Goal: Task Accomplishment & Management: Use online tool/utility

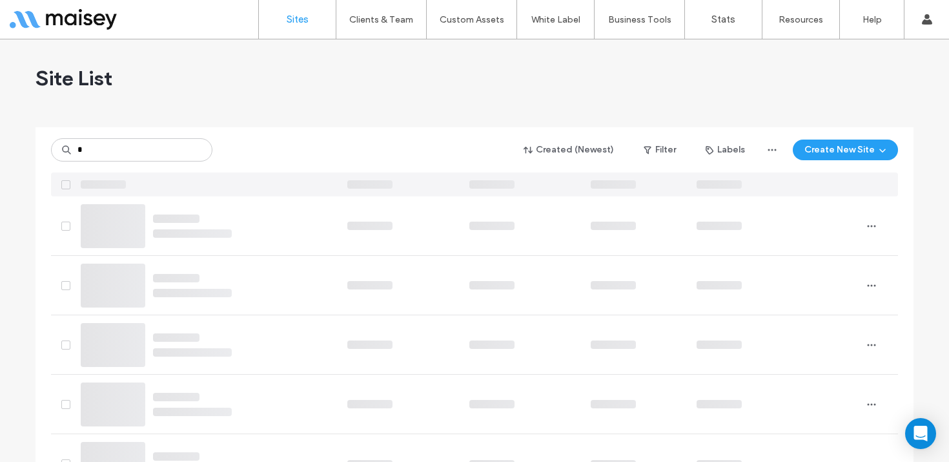
type input "*"
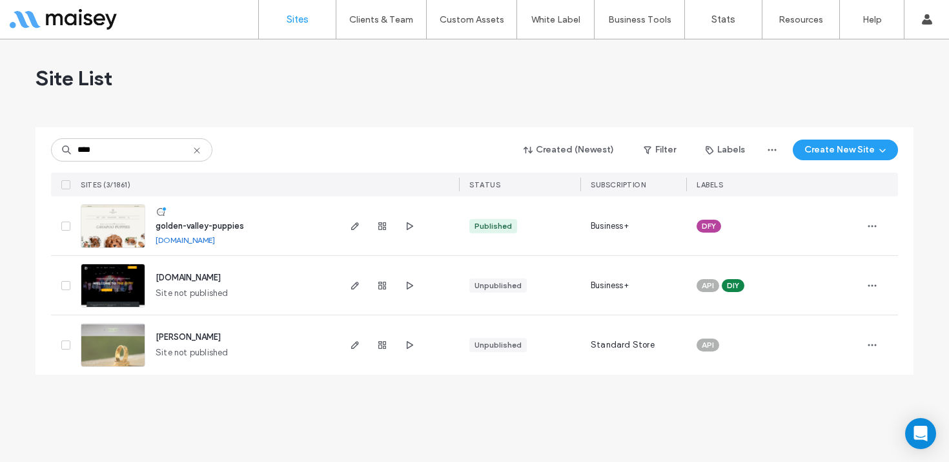
type input "****"
click at [113, 233] on img at bounding box center [112, 249] width 63 height 88
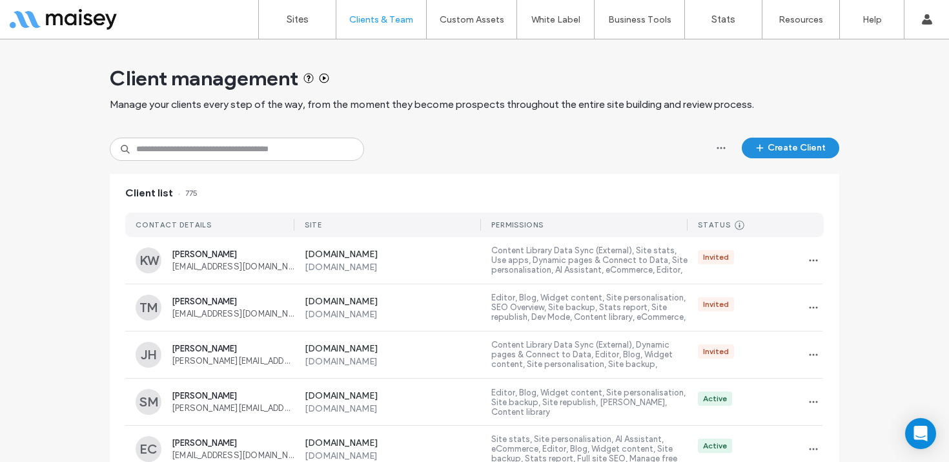
click at [797, 145] on button "Create Client" at bounding box center [790, 147] width 97 height 21
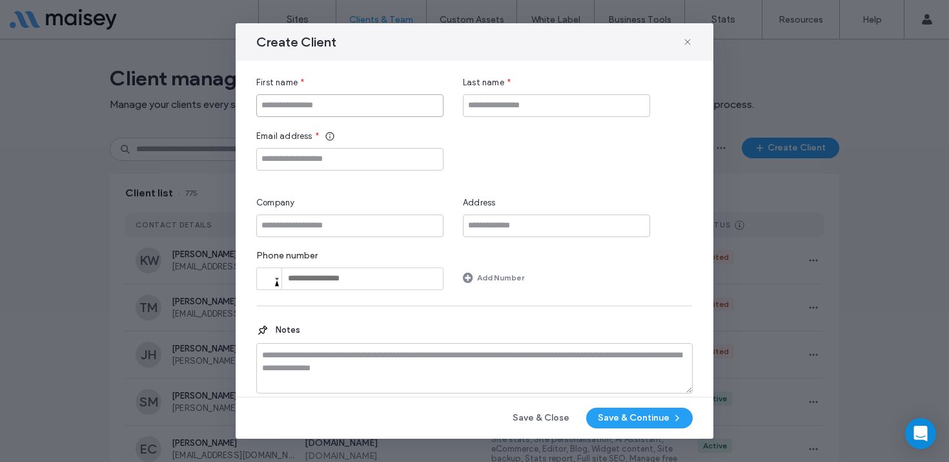
click at [332, 107] on input "First name" at bounding box center [349, 105] width 187 height 23
type input "******"
type input "*****"
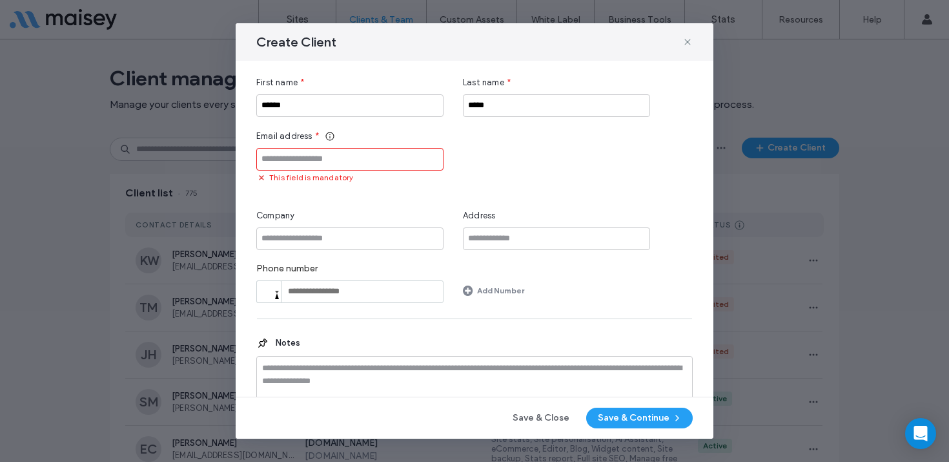
paste input "**********"
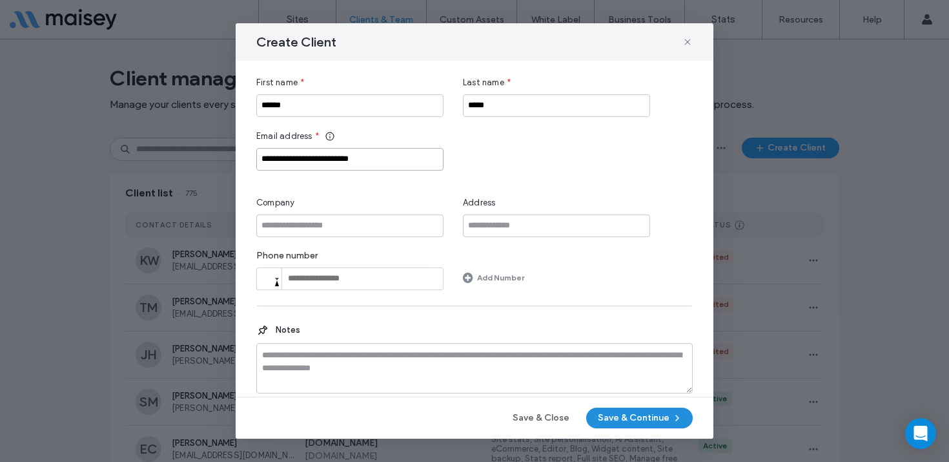
type input "**********"
click at [647, 418] on button "Save & Continue" at bounding box center [639, 417] width 107 height 21
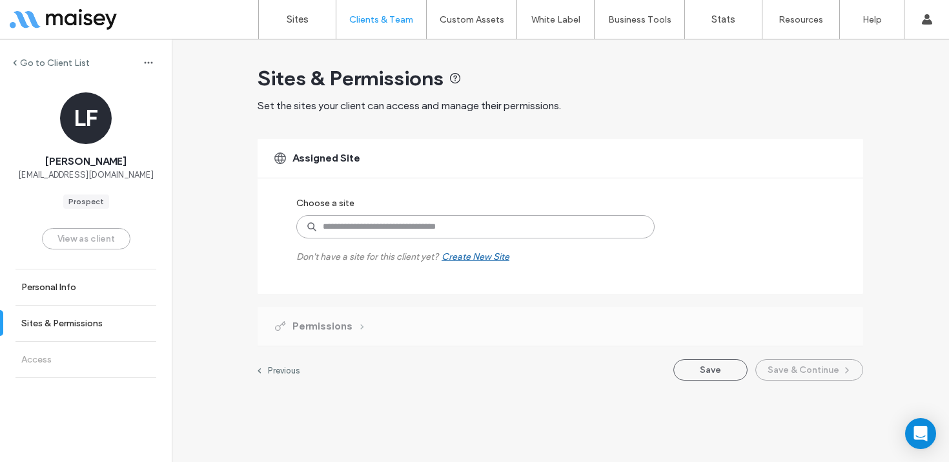
click at [372, 226] on input at bounding box center [475, 226] width 358 height 23
type input "******"
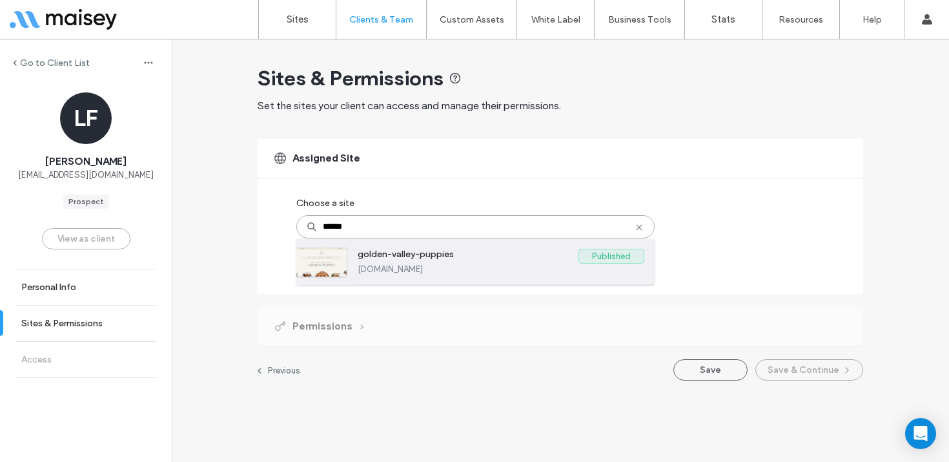
click at [415, 262] on label "golden-valley-puppies" at bounding box center [468, 256] width 221 height 15
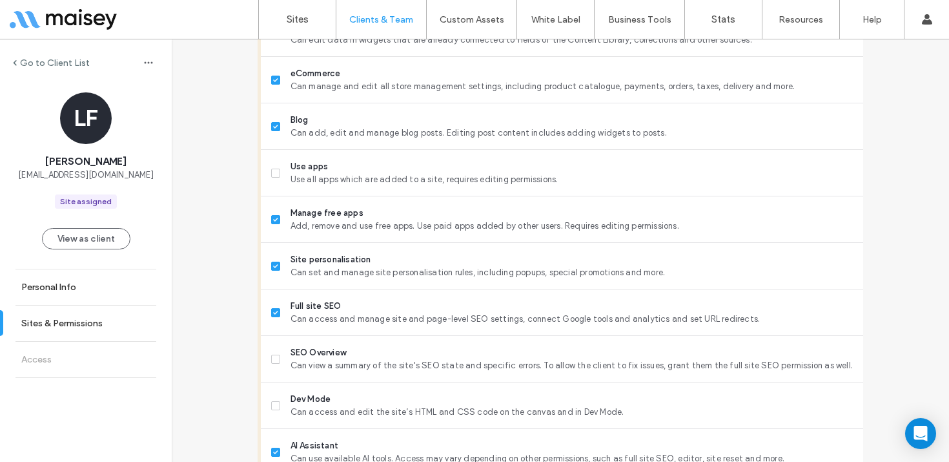
scroll to position [1089, 0]
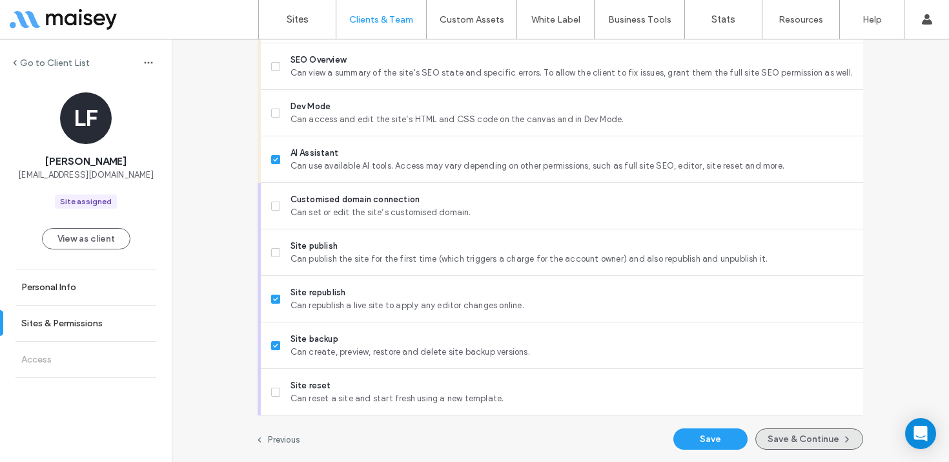
click at [793, 434] on button "Save & Continue" at bounding box center [809, 438] width 108 height 21
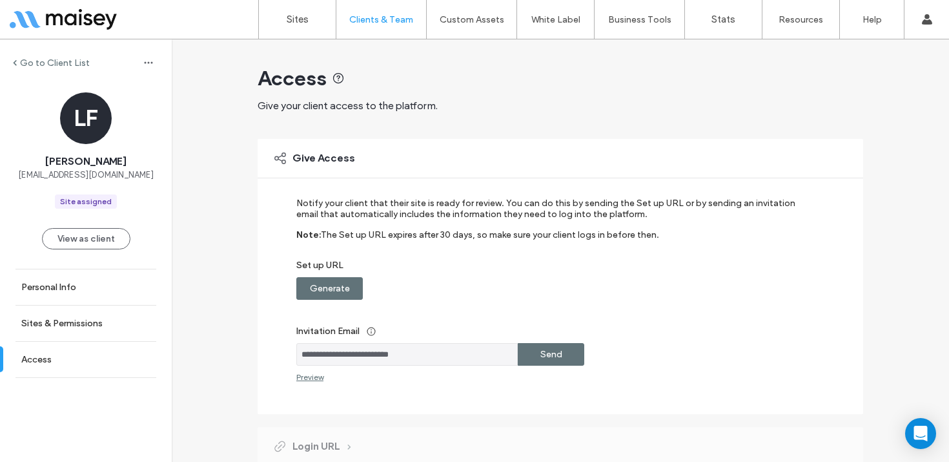
click at [552, 354] on label "Send" at bounding box center [551, 354] width 22 height 24
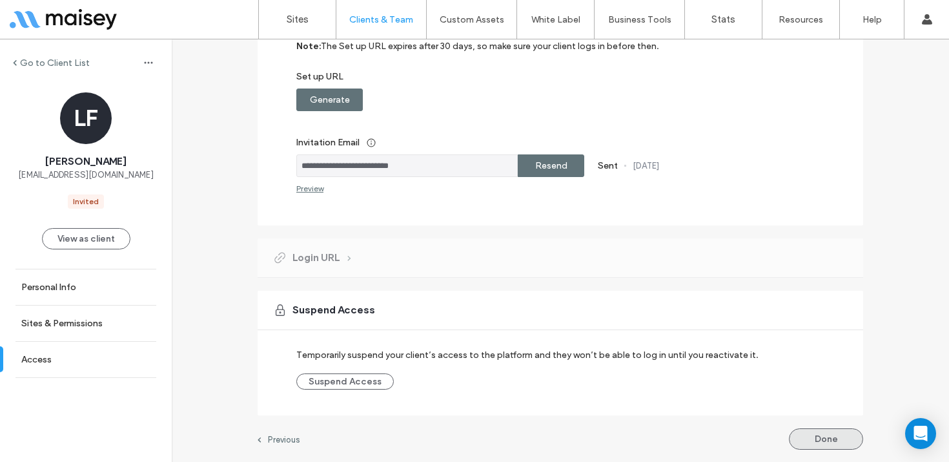
click at [822, 434] on button "Done" at bounding box center [826, 438] width 74 height 21
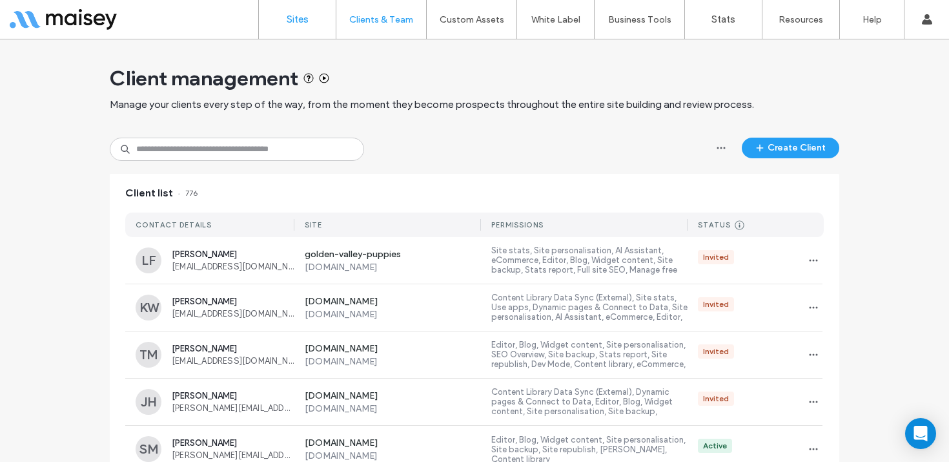
click at [306, 21] on label "Sites" at bounding box center [298, 20] width 22 height 12
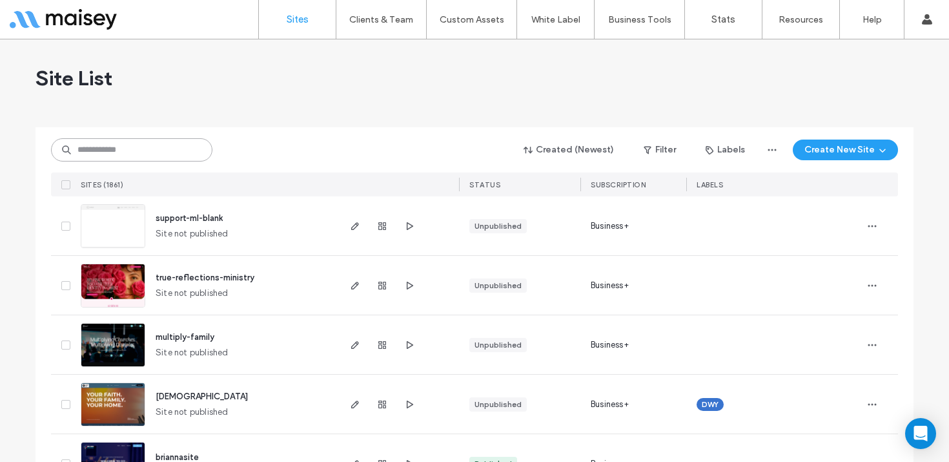
click at [171, 152] on input at bounding box center [131, 149] width 161 height 23
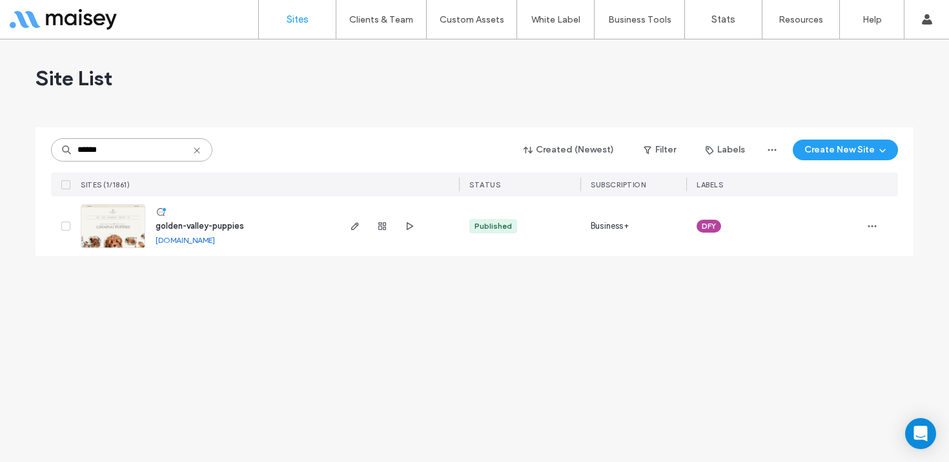
type input "******"
click at [125, 232] on img at bounding box center [112, 249] width 63 height 88
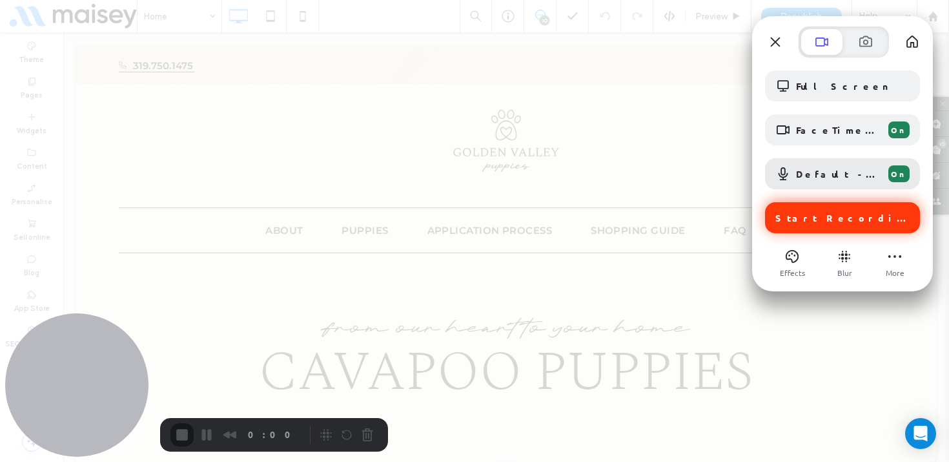
click at [842, 203] on div "Start Recording" at bounding box center [842, 217] width 155 height 31
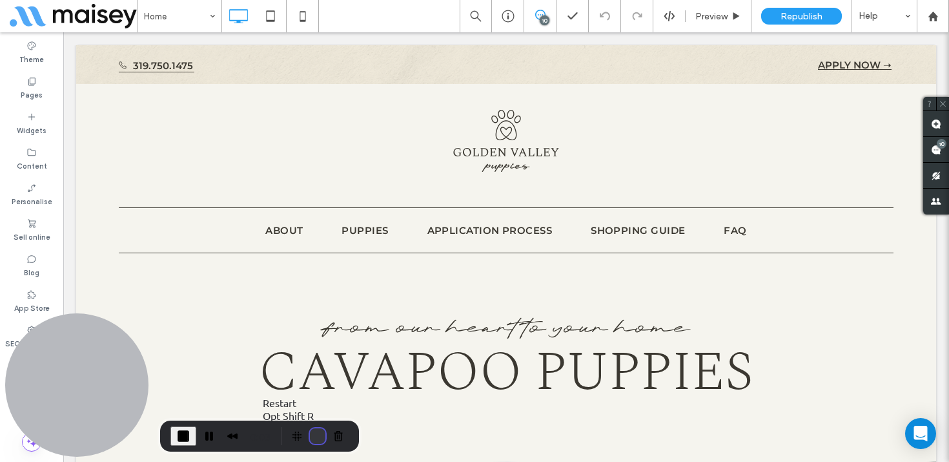
click at [316, 430] on button "Restart Recording" at bounding box center [317, 435] width 15 height 15
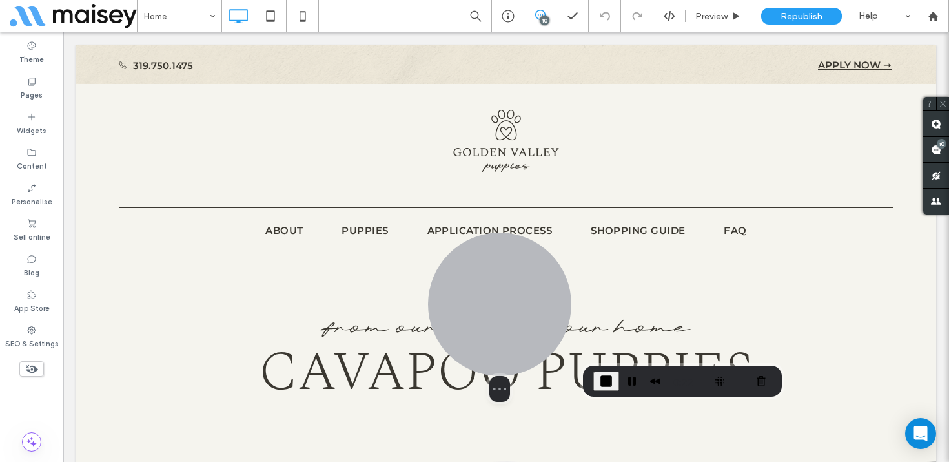
drag, startPoint x: 76, startPoint y: 370, endPoint x: 499, endPoint y: 315, distance: 426.3
click at [499, 315] on div at bounding box center [499, 303] width 143 height 143
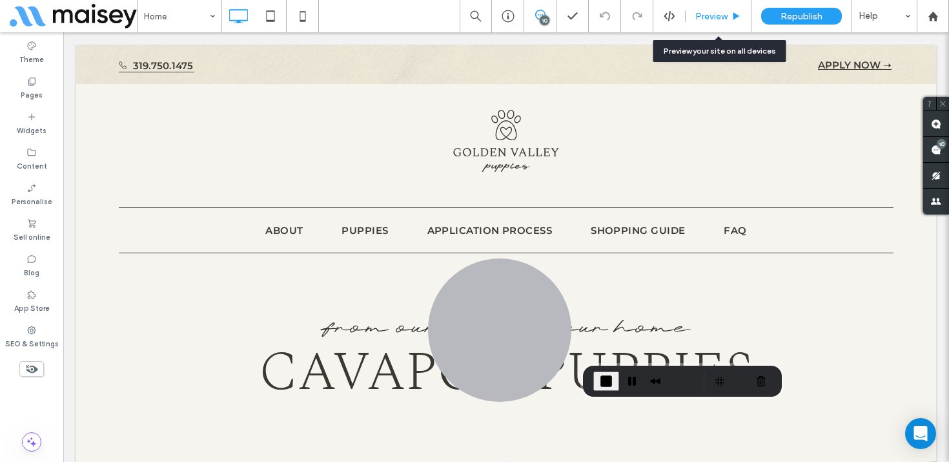
click at [724, 15] on span "Preview" at bounding box center [711, 16] width 32 height 11
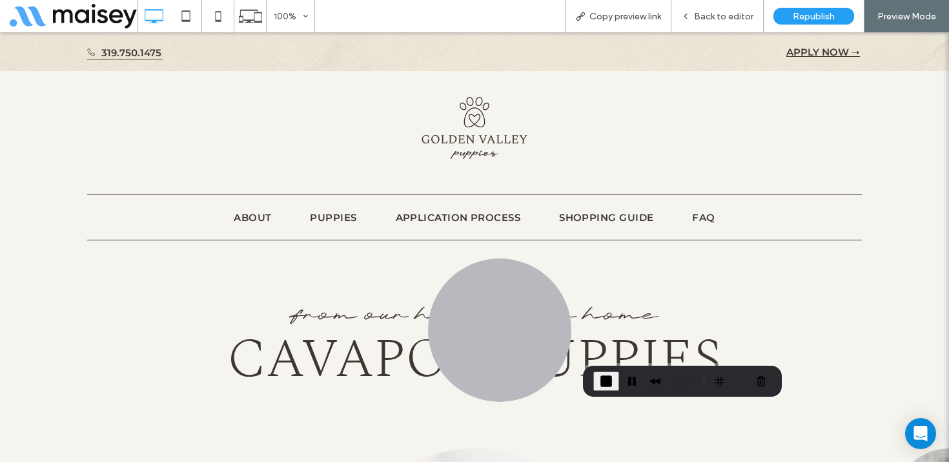
click at [724, 15] on span "Back to editor" at bounding box center [723, 16] width 59 height 11
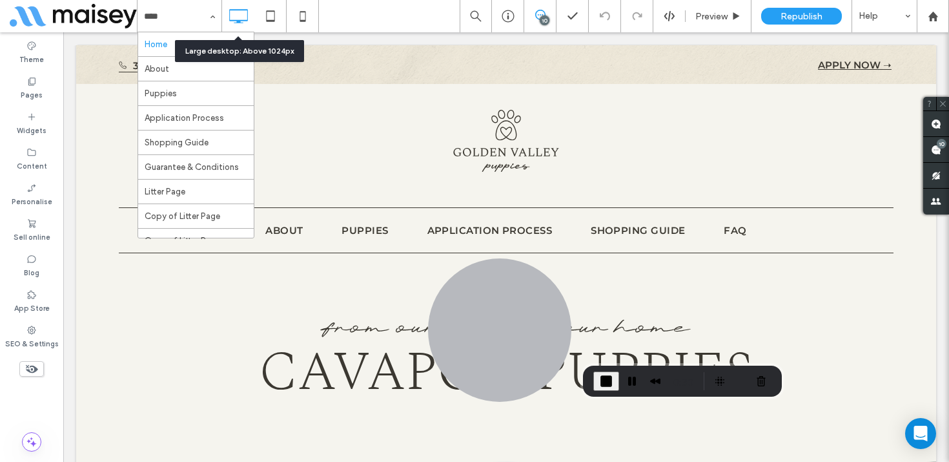
click at [238, 15] on icon at bounding box center [238, 16] width 26 height 26
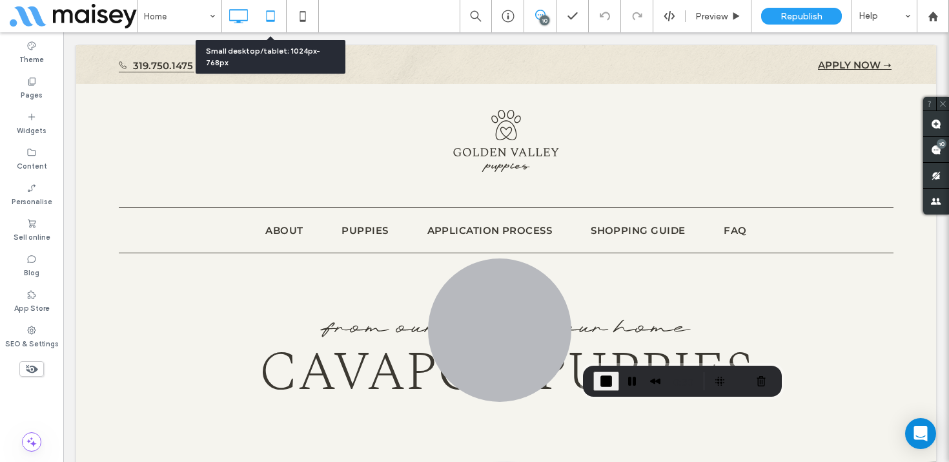
click at [258, 15] on icon at bounding box center [271, 16] width 26 height 26
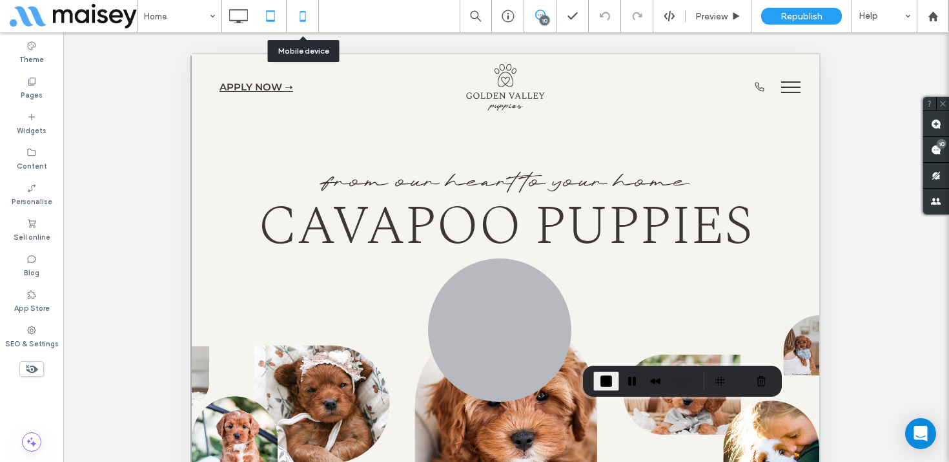
click at [311, 12] on icon at bounding box center [303, 16] width 26 height 26
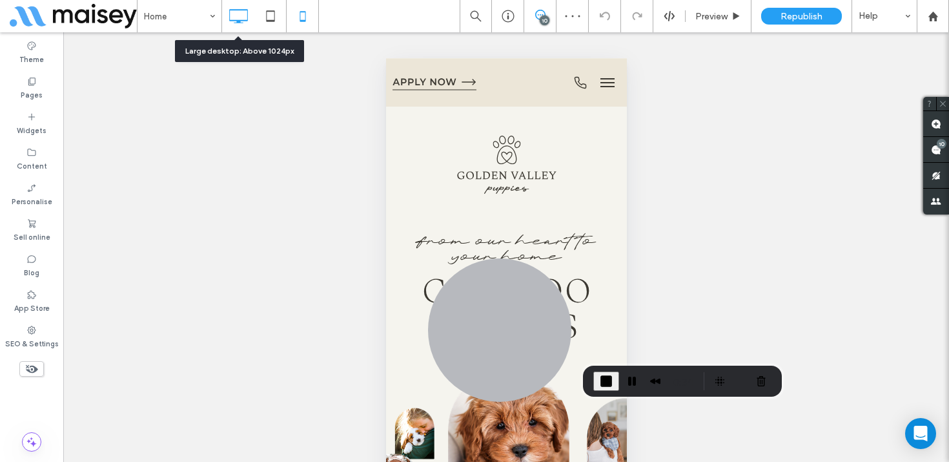
click at [234, 20] on use at bounding box center [238, 16] width 19 height 14
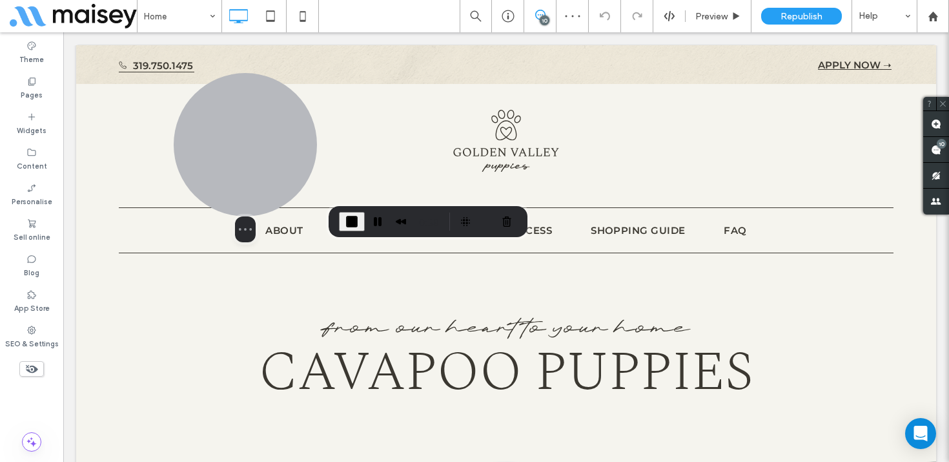
drag, startPoint x: 496, startPoint y: 310, endPoint x: 242, endPoint y: 151, distance: 300.2
click at [242, 151] on div at bounding box center [245, 144] width 143 height 143
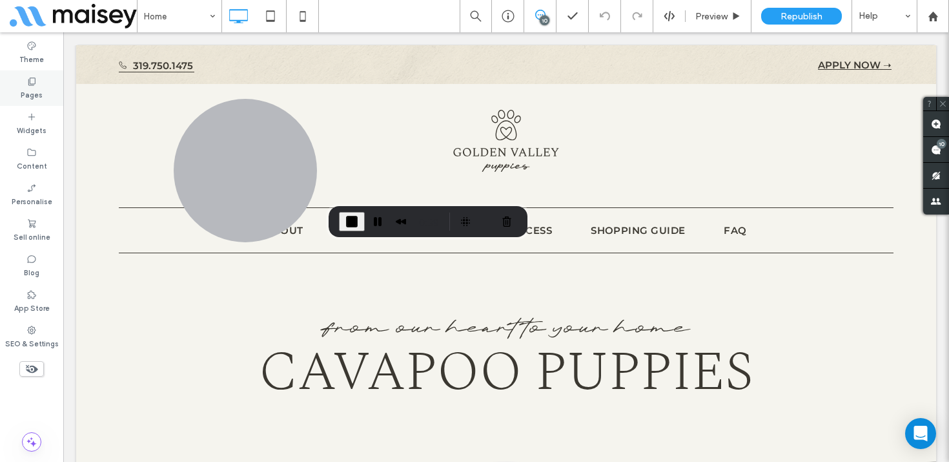
click at [27, 88] on label "Pages" at bounding box center [32, 93] width 22 height 14
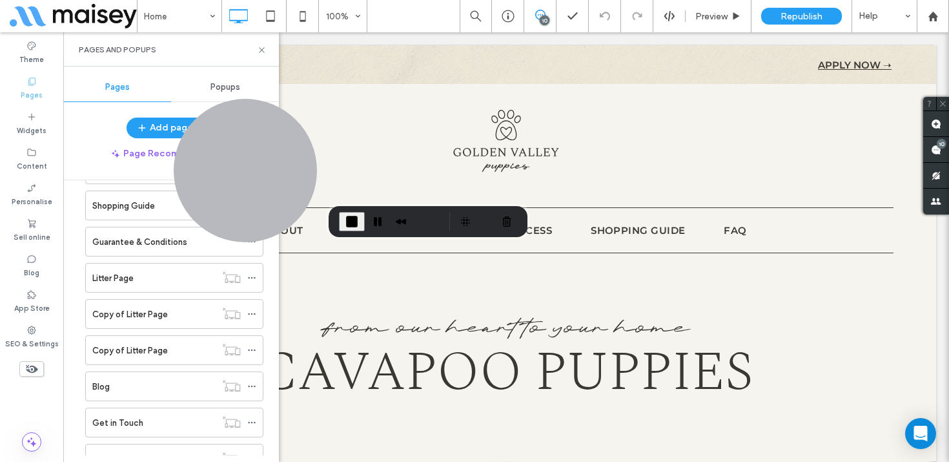
scroll to position [159, 0]
click at [148, 271] on div "Litter Page" at bounding box center [153, 275] width 123 height 14
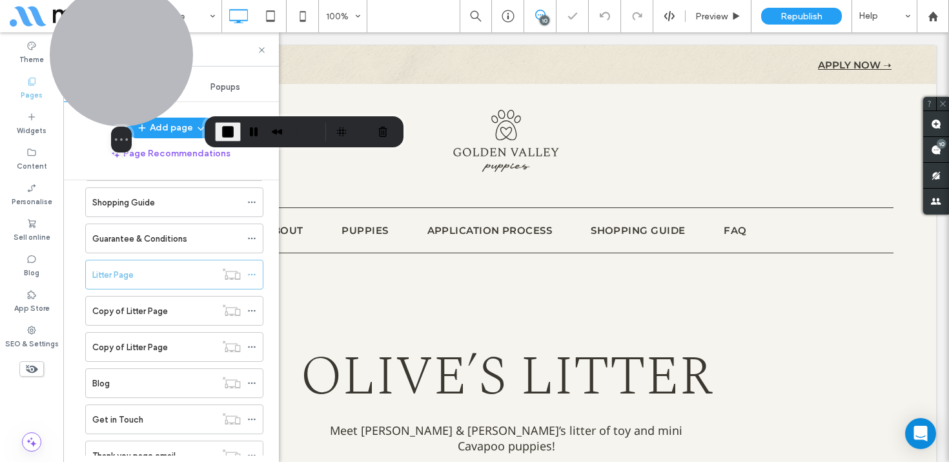
drag, startPoint x: 251, startPoint y: 149, endPoint x: 127, endPoint y: 59, distance: 153.0
click at [127, 59] on div at bounding box center [121, 54] width 143 height 143
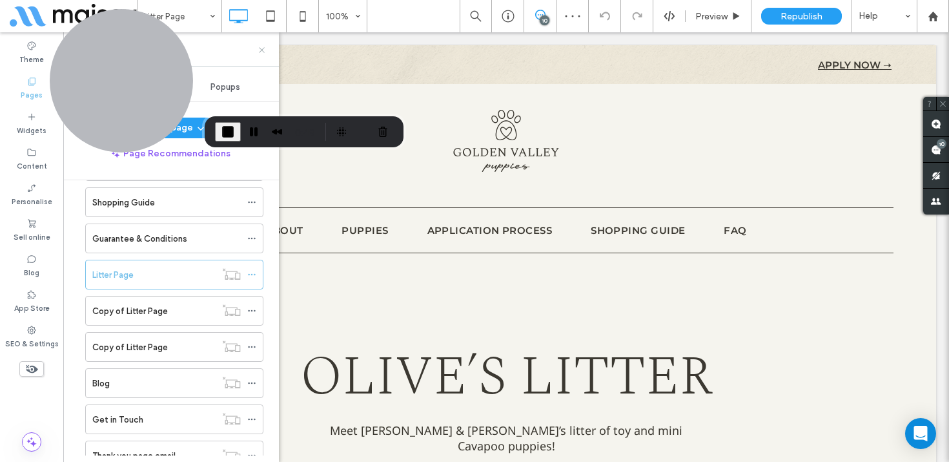
click at [262, 49] on use at bounding box center [261, 49] width 5 height 5
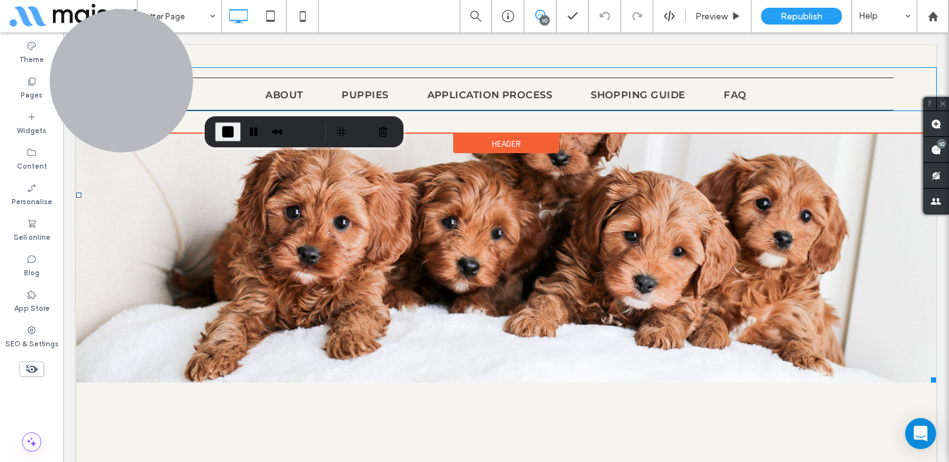
scroll to position [513, 0]
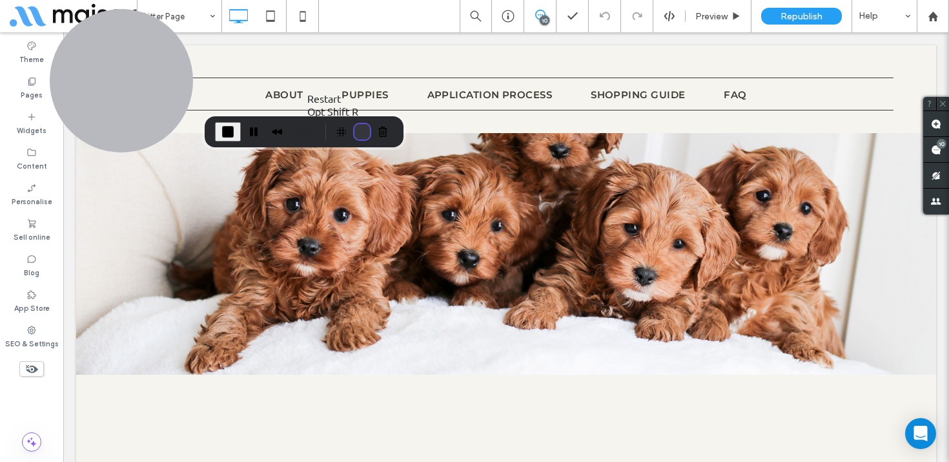
click at [356, 133] on button "Restart Recording" at bounding box center [361, 131] width 15 height 15
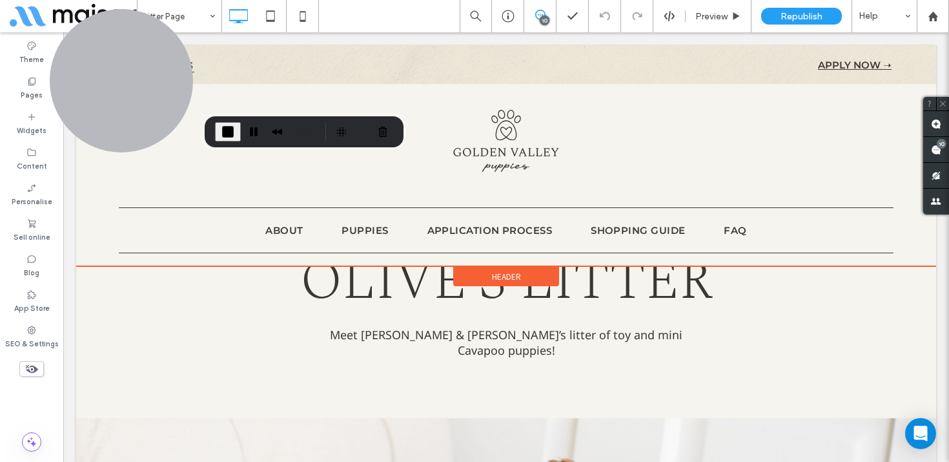
scroll to position [0, 0]
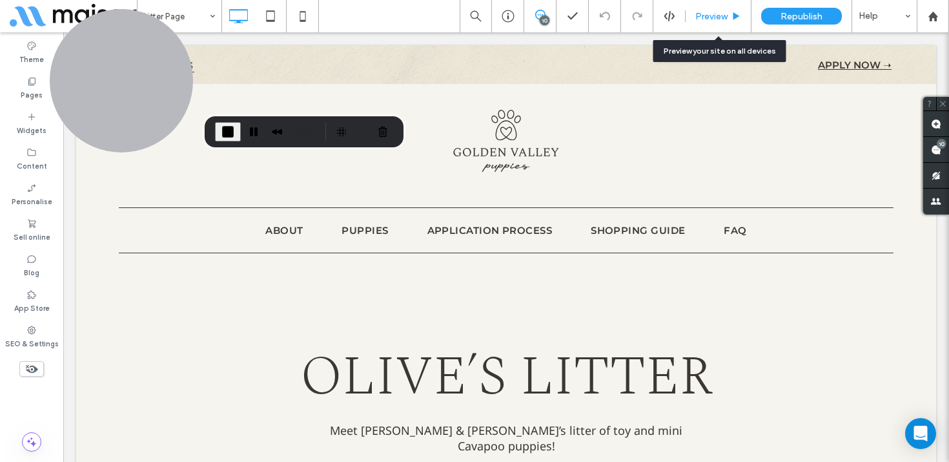
click at [716, 22] on div "Preview" at bounding box center [718, 16] width 66 height 32
click at [704, 26] on div "Preview" at bounding box center [718, 16] width 66 height 32
click at [726, 14] on span "Preview" at bounding box center [711, 16] width 32 height 11
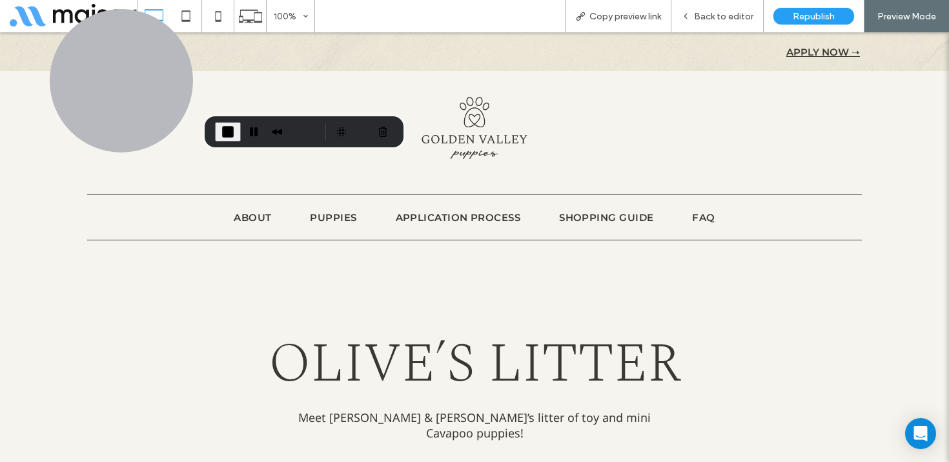
click at [452, 132] on img at bounding box center [474, 128] width 106 height 62
click at [473, 125] on img at bounding box center [474, 128] width 106 height 62
click at [743, 3] on div "Back to editor" at bounding box center [717, 16] width 92 height 32
click at [735, 14] on span "Back to editor" at bounding box center [723, 16] width 59 height 11
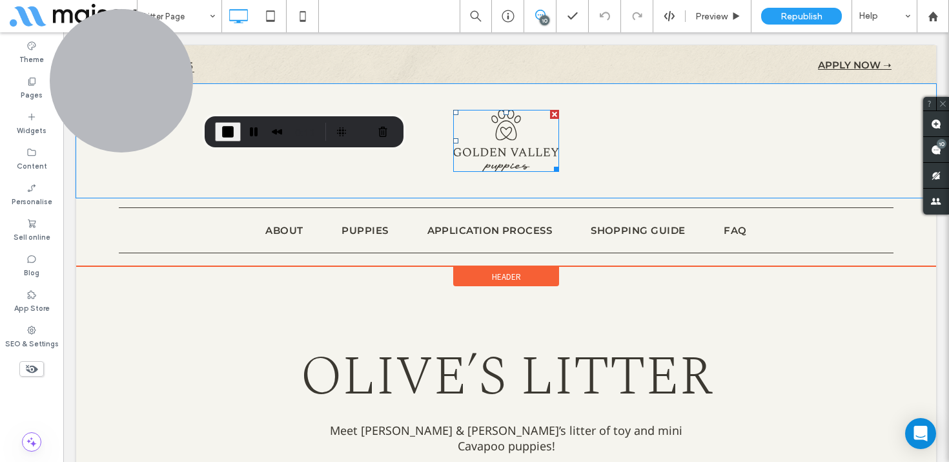
click at [504, 156] on img at bounding box center [506, 141] width 106 height 62
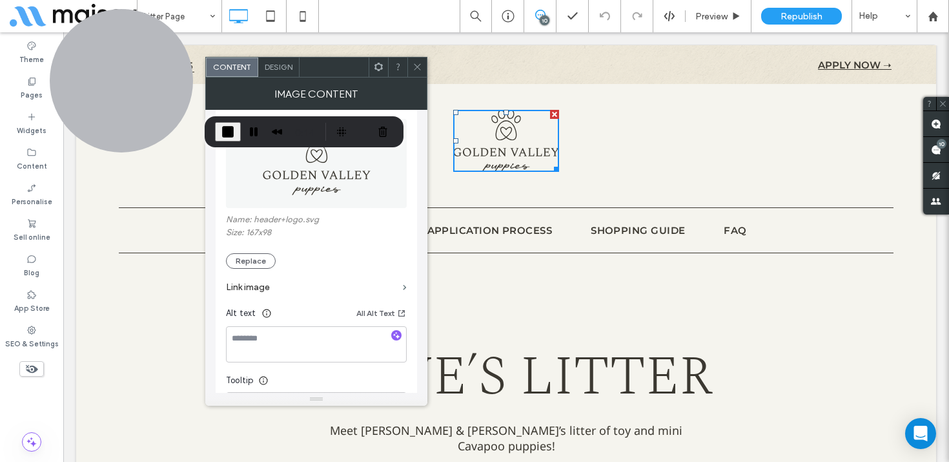
scroll to position [160, 0]
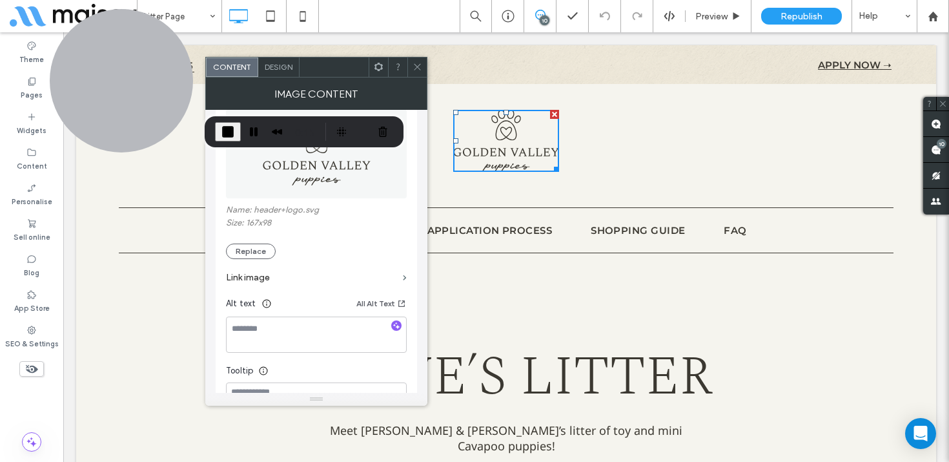
click at [346, 282] on label "Link image" at bounding box center [312, 277] width 172 height 24
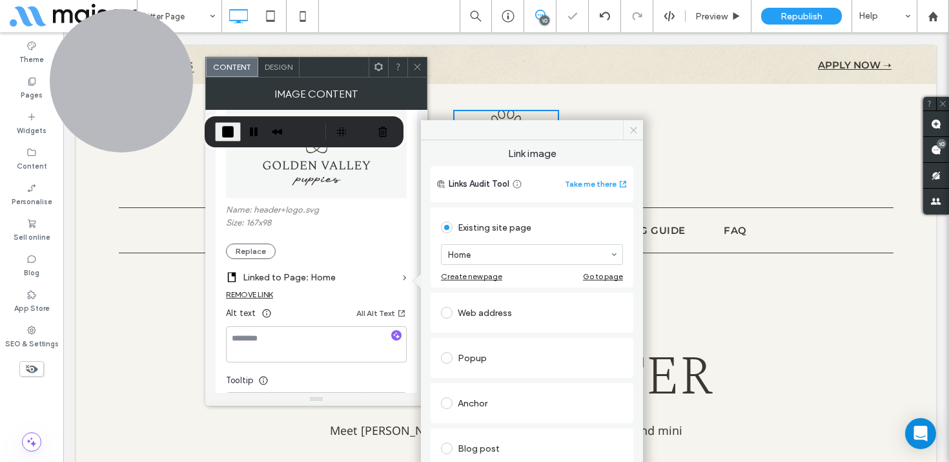
click at [633, 130] on icon at bounding box center [634, 130] width 10 height 10
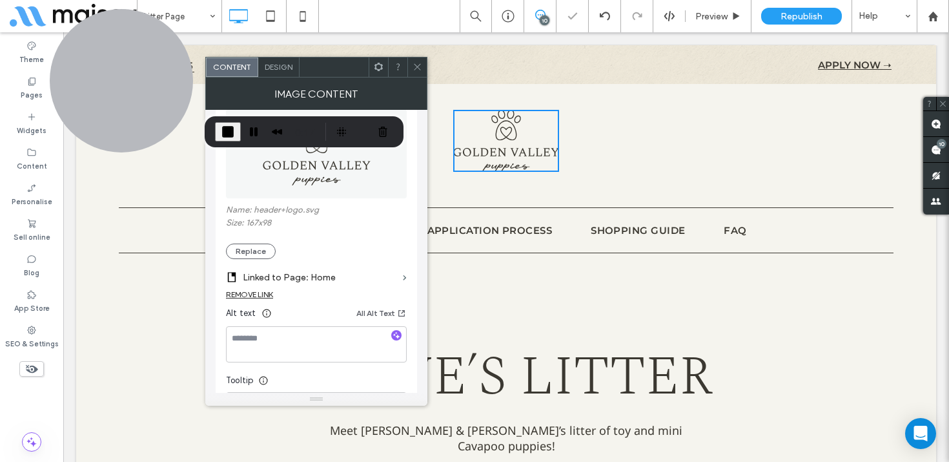
click at [417, 63] on icon at bounding box center [417, 67] width 10 height 10
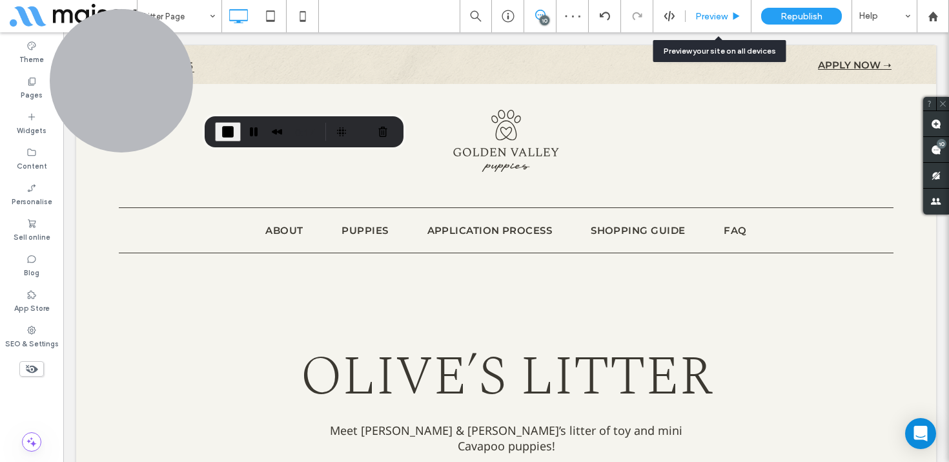
click at [731, 4] on div "Preview" at bounding box center [718, 16] width 66 height 32
click at [731, 11] on div "Preview" at bounding box center [717, 16] width 65 height 11
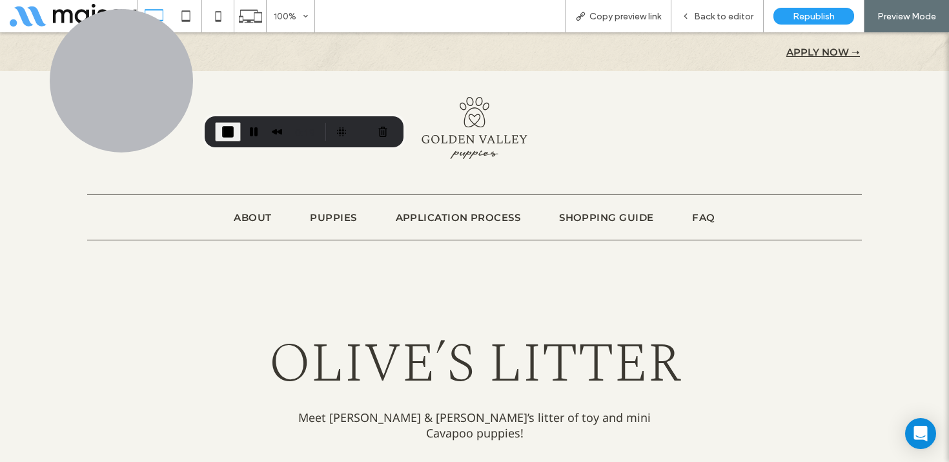
click at [471, 140] on img at bounding box center [474, 128] width 106 height 62
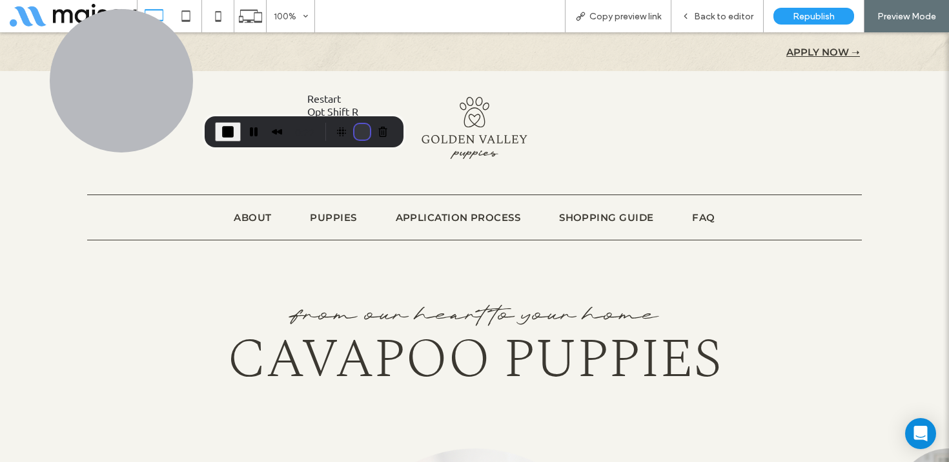
click at [360, 136] on button "Restart Recording" at bounding box center [361, 131] width 15 height 15
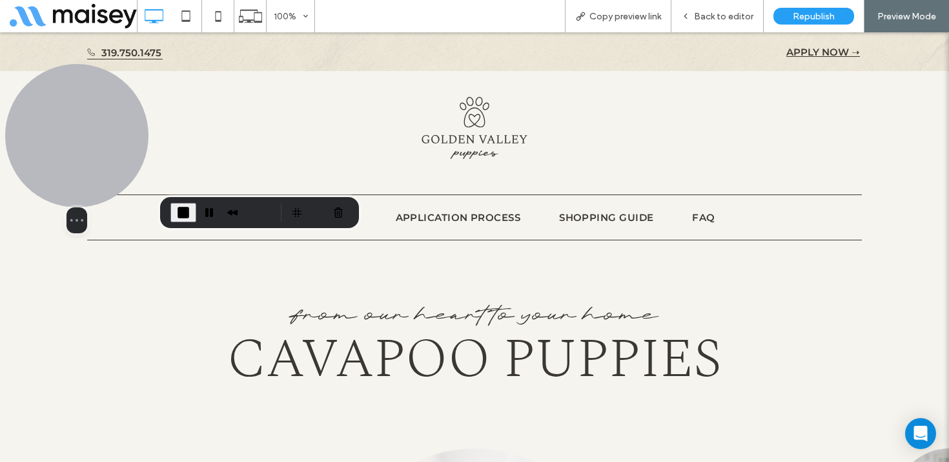
drag, startPoint x: 113, startPoint y: 57, endPoint x: 43, endPoint y: 138, distance: 106.6
click at [43, 138] on div at bounding box center [76, 135] width 143 height 143
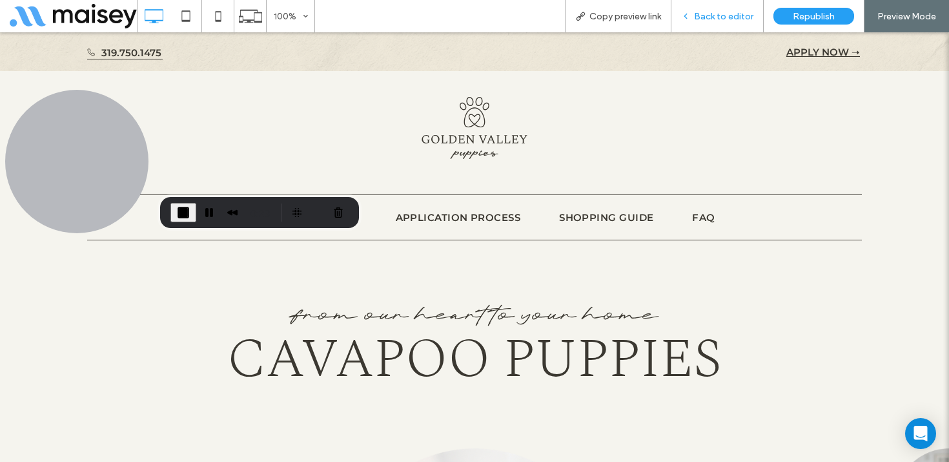
click at [734, 19] on span "Back to editor" at bounding box center [723, 16] width 59 height 11
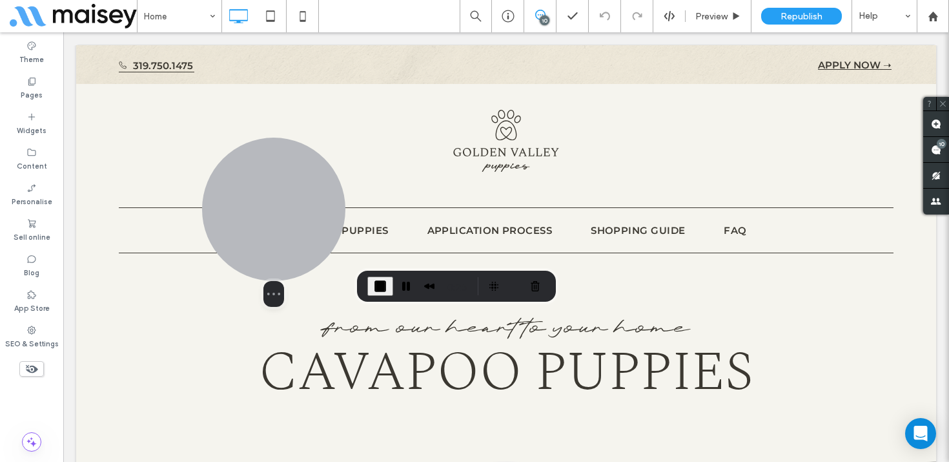
drag, startPoint x: 59, startPoint y: 150, endPoint x: 275, endPoint y: 238, distance: 232.8
click at [275, 238] on div at bounding box center [273, 208] width 143 height 143
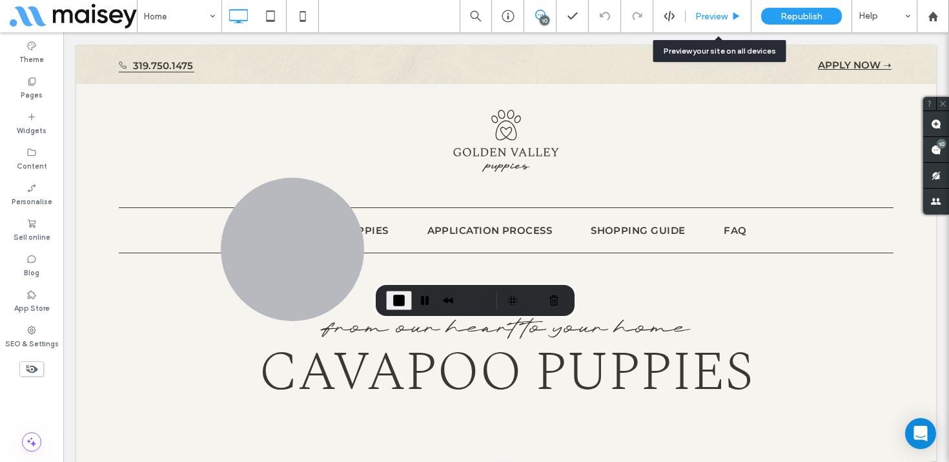
click at [726, 15] on span "Preview" at bounding box center [711, 16] width 32 height 11
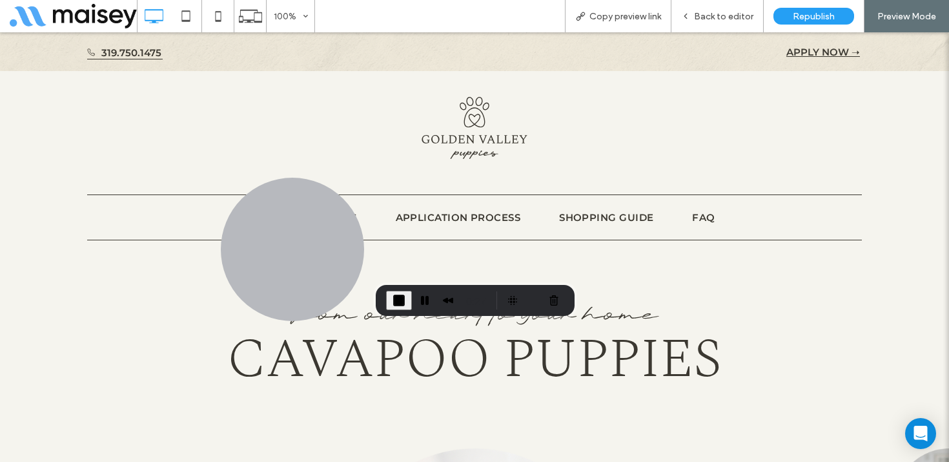
click at [726, 15] on span "Back to editor" at bounding box center [723, 16] width 59 height 11
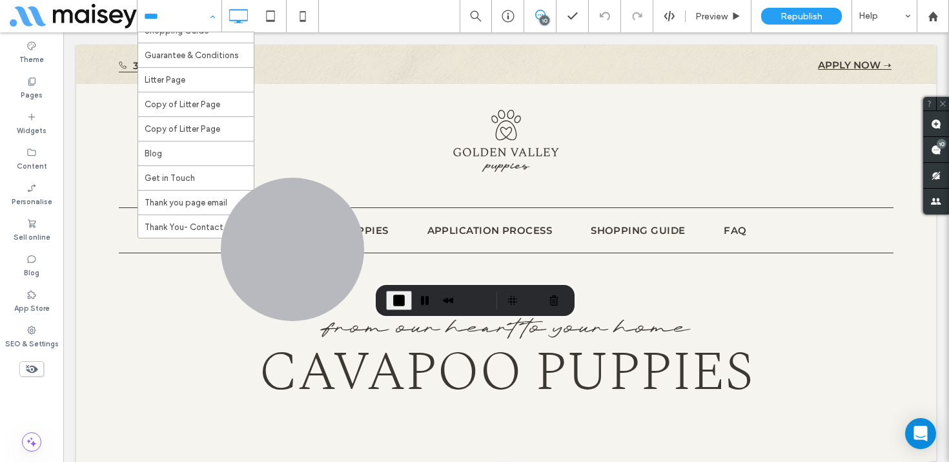
scroll to position [120, 0]
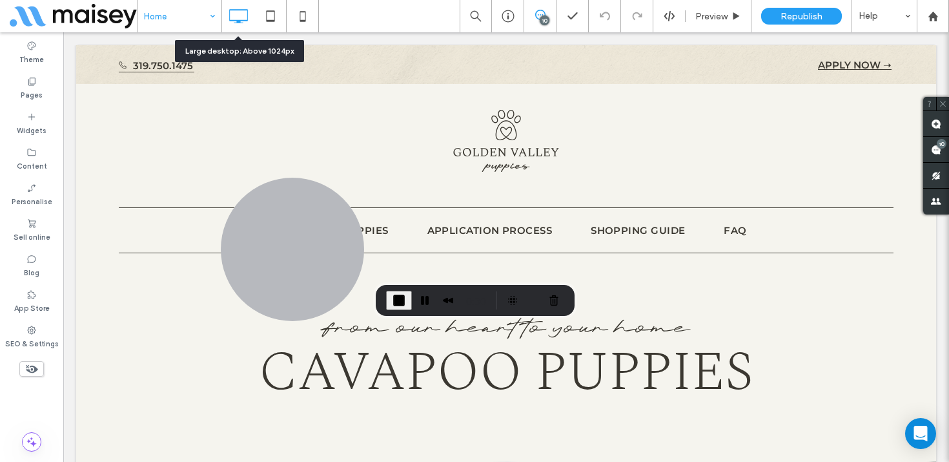
click at [241, 14] on icon at bounding box center [238, 16] width 26 height 26
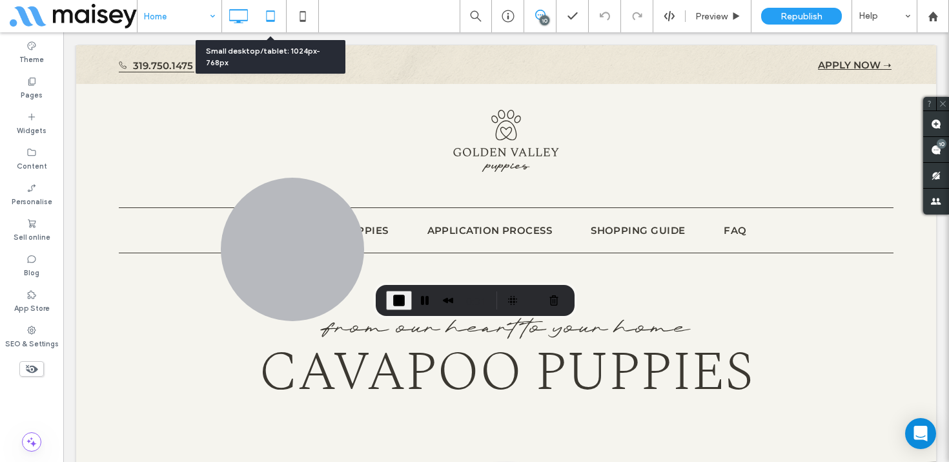
click at [269, 15] on icon at bounding box center [271, 16] width 26 height 26
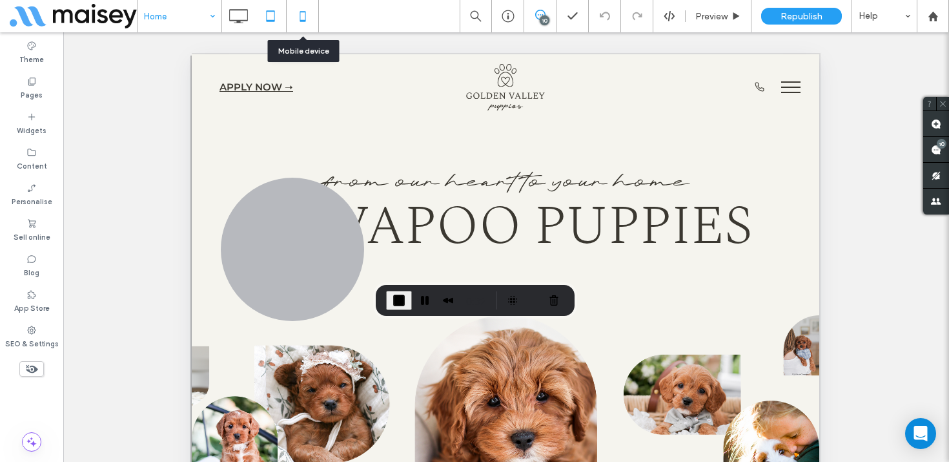
click at [306, 18] on icon at bounding box center [303, 16] width 26 height 26
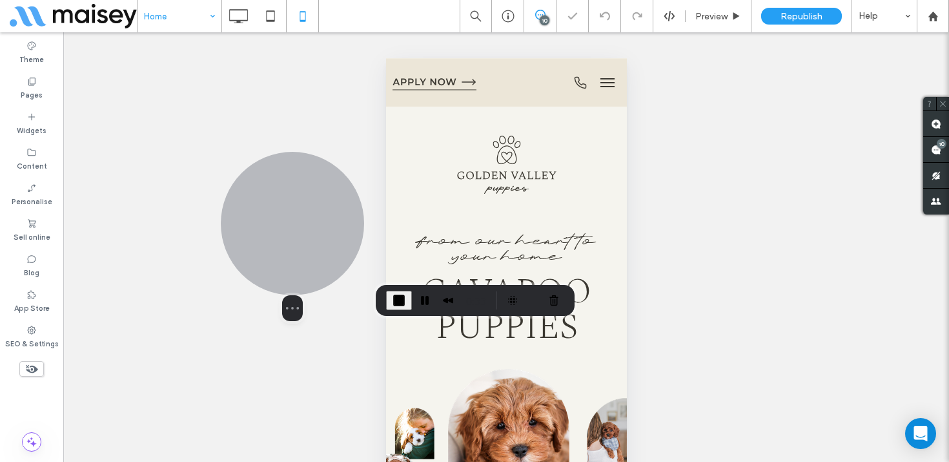
scroll to position [0, 0]
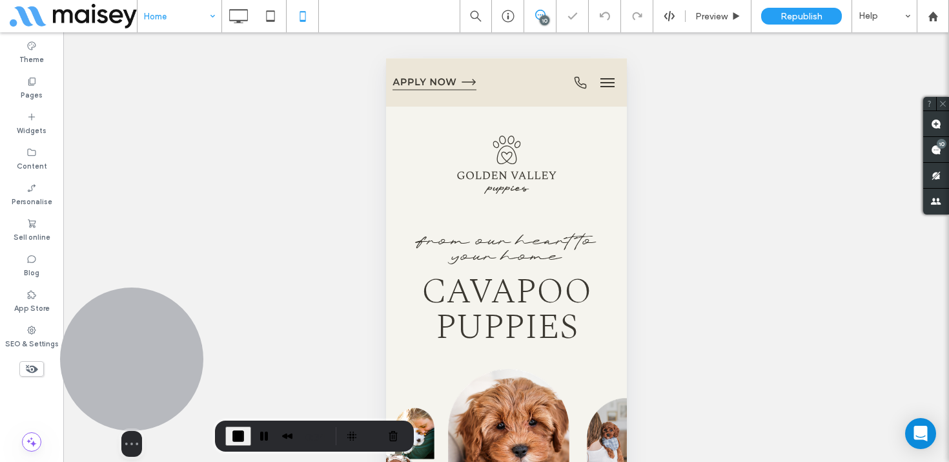
drag, startPoint x: 302, startPoint y: 238, endPoint x: 208, endPoint y: 412, distance: 198.4
click at [201, 415] on div "Select video screen size" at bounding box center [131, 371] width 143 height 169
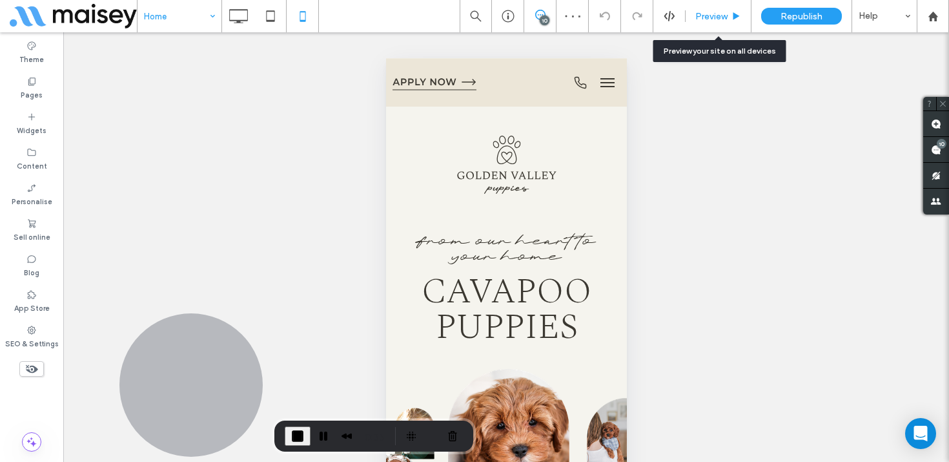
click at [720, 12] on span "Preview" at bounding box center [711, 16] width 32 height 11
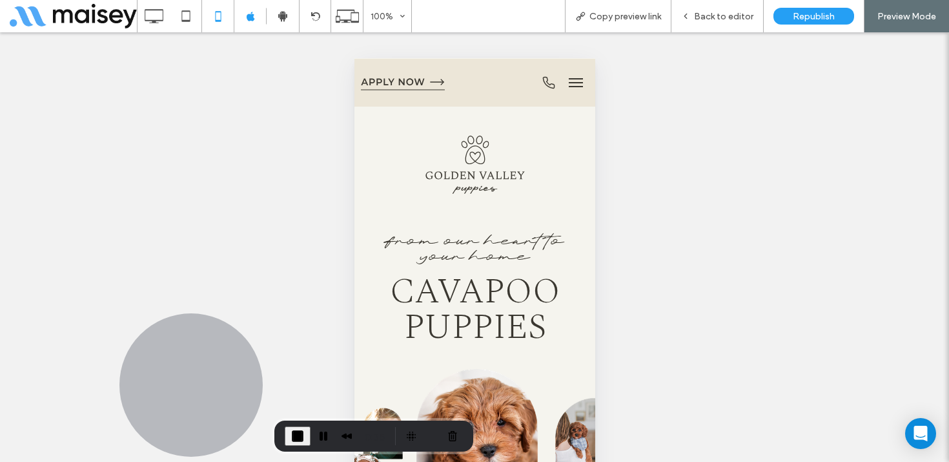
click at [720, 12] on span "Back to editor" at bounding box center [723, 16] width 59 height 11
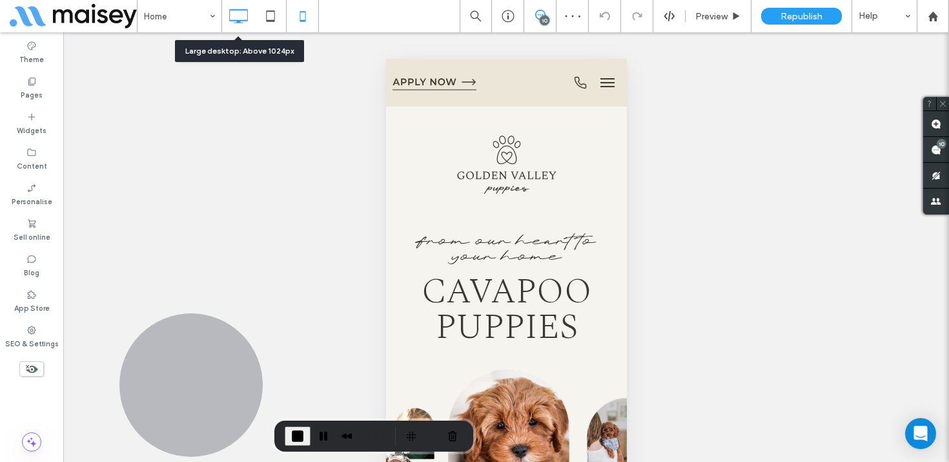
click at [238, 19] on icon at bounding box center [238, 16] width 26 height 26
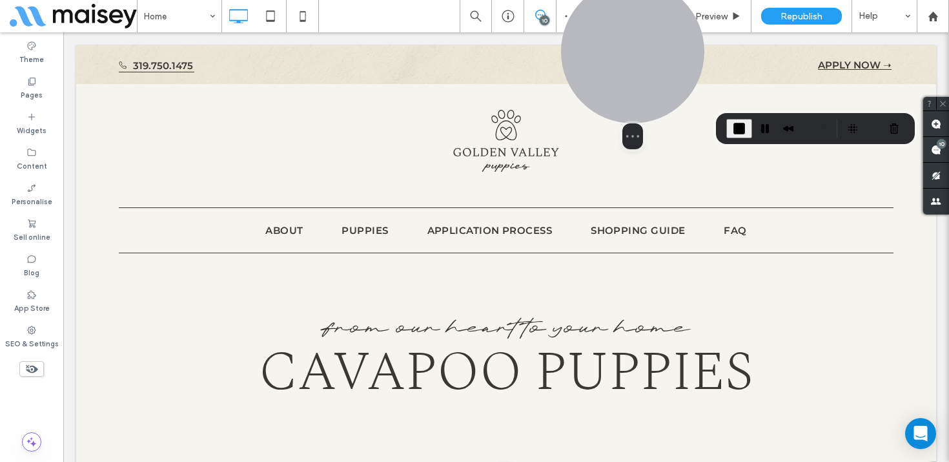
drag, startPoint x: 168, startPoint y: 376, endPoint x: 610, endPoint y: 68, distance: 537.9
click at [610, 68] on div at bounding box center [632, 51] width 143 height 143
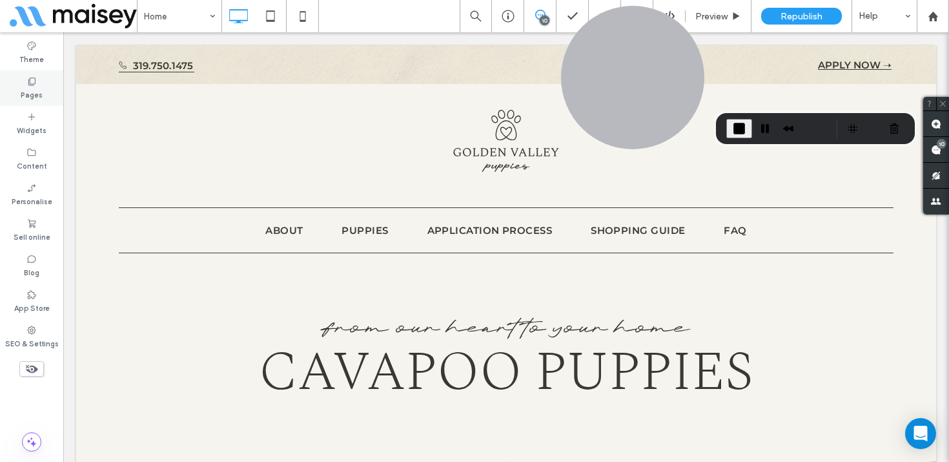
click at [41, 92] on label "Pages" at bounding box center [32, 93] width 22 height 14
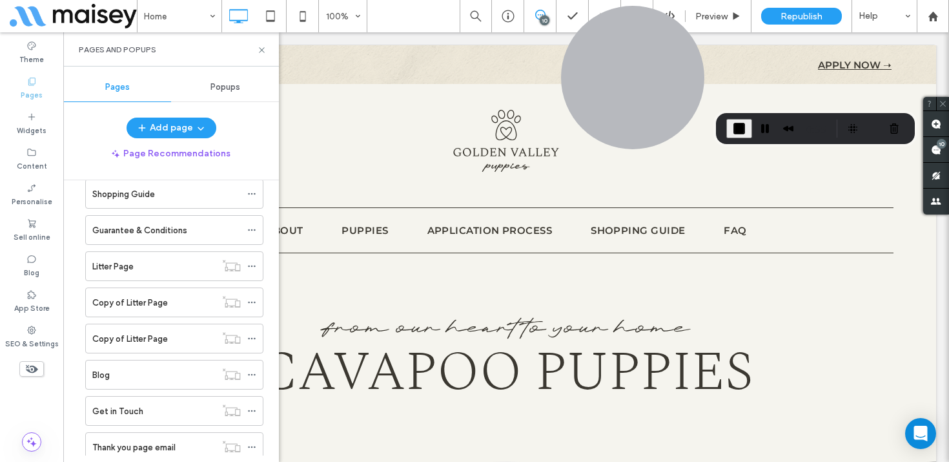
scroll to position [210, 0]
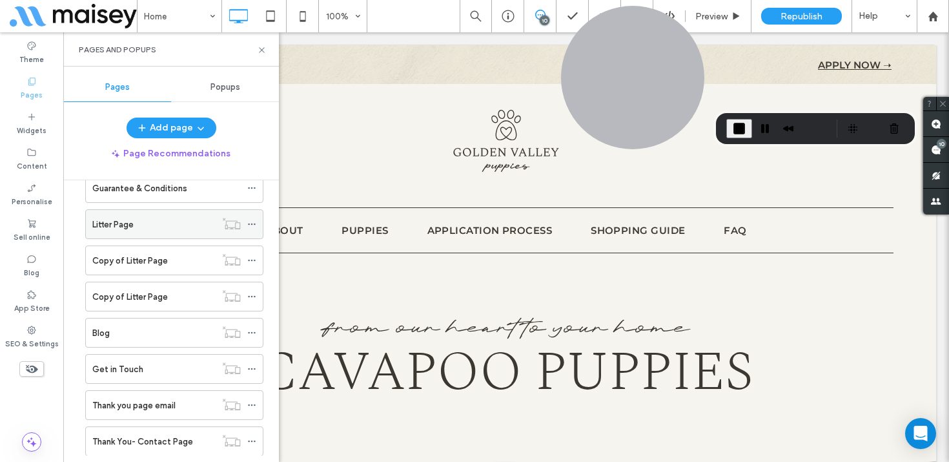
click at [134, 226] on div "Litter Page" at bounding box center [153, 225] width 123 height 14
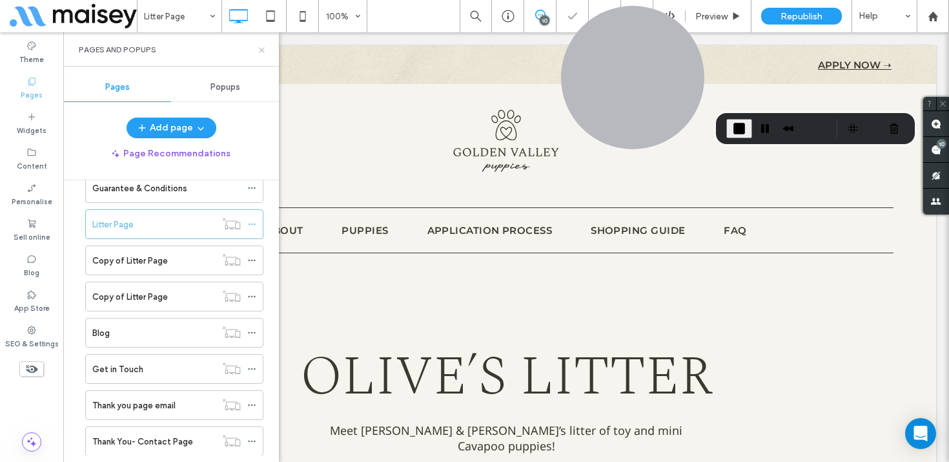
click at [261, 51] on icon at bounding box center [262, 50] width 10 height 10
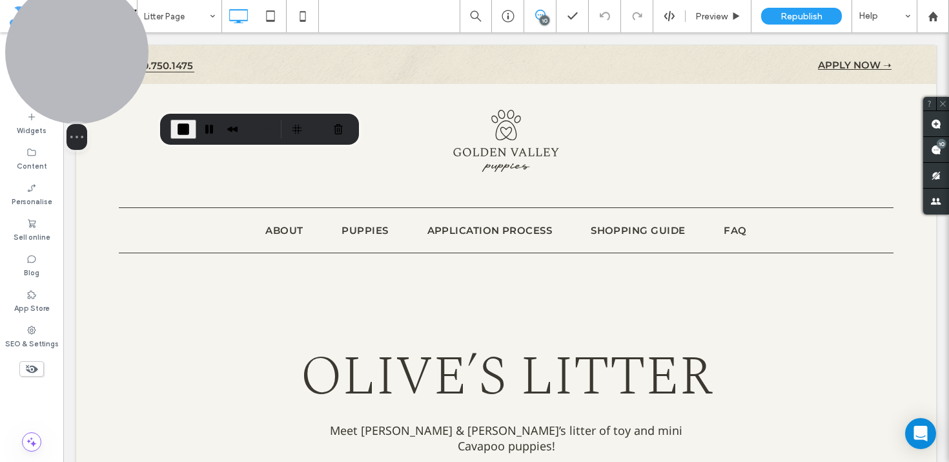
drag, startPoint x: 644, startPoint y: 81, endPoint x: 18, endPoint y: 81, distance: 625.5
click at [18, 81] on div at bounding box center [76, 52] width 143 height 143
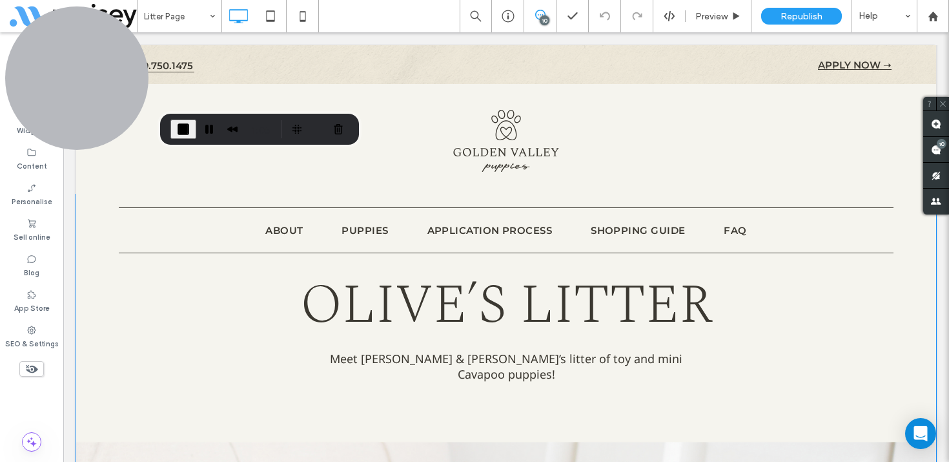
scroll to position [67, 0]
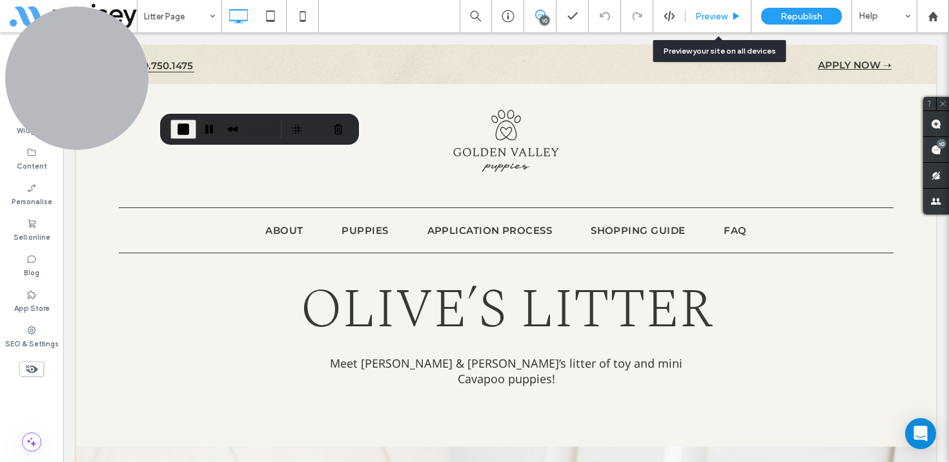
click at [727, 6] on div "Preview" at bounding box center [718, 16] width 66 height 32
click at [718, 19] on span "Preview" at bounding box center [711, 16] width 32 height 11
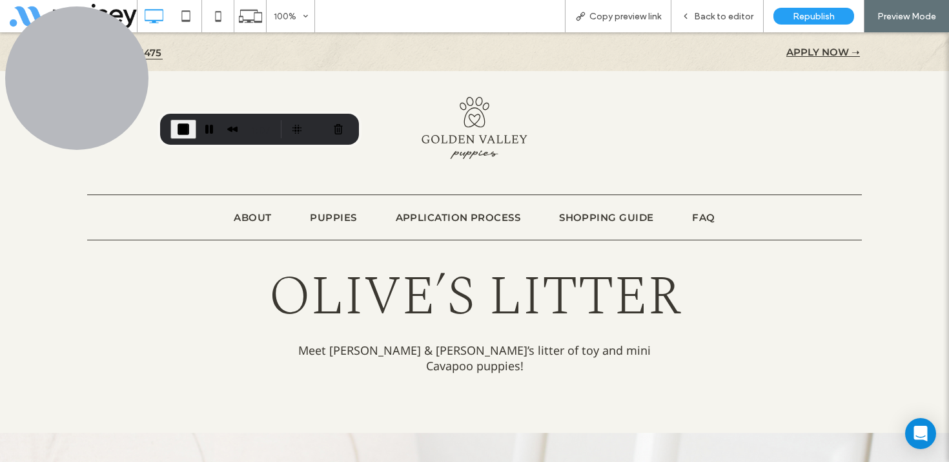
click at [718, 19] on span "Back to editor" at bounding box center [723, 16] width 59 height 11
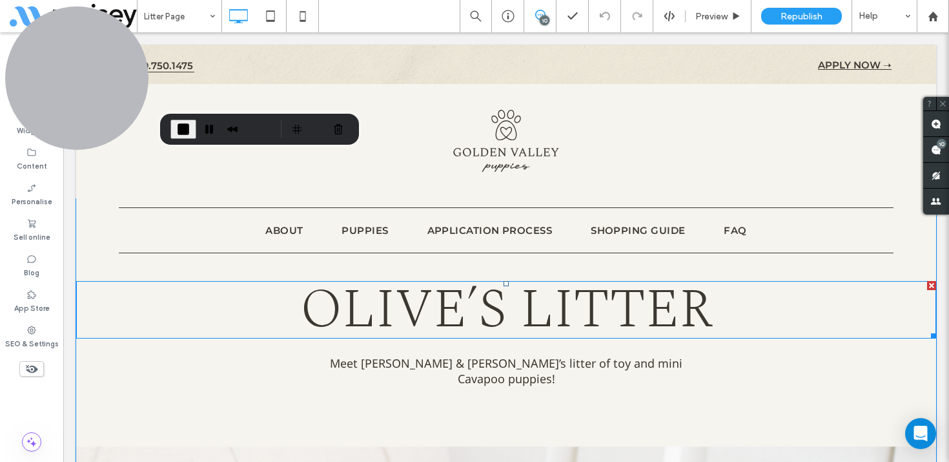
click at [453, 303] on span "Olive’s Litter" at bounding box center [506, 309] width 412 height 83
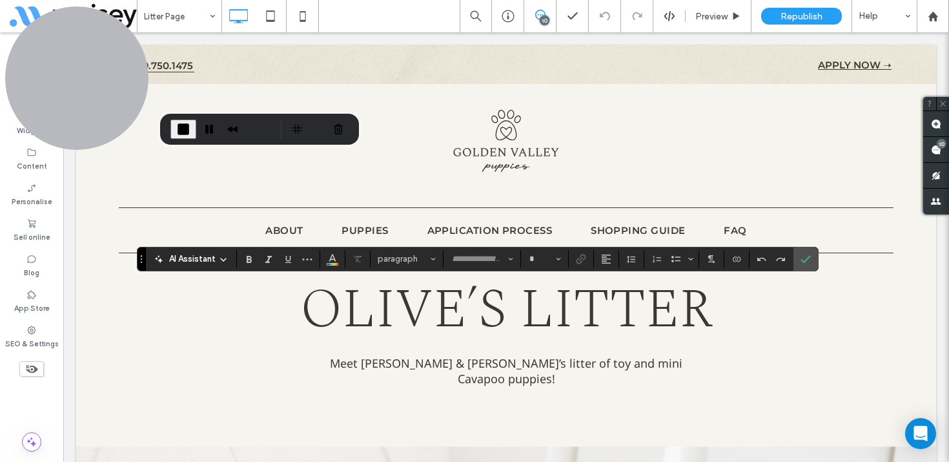
type input "**********"
type input "**"
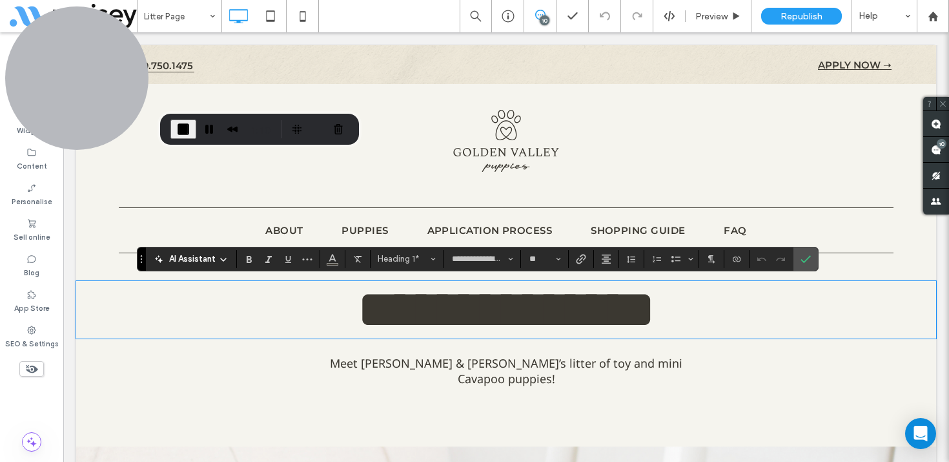
click at [719, 307] on h1 "**********" at bounding box center [506, 309] width 860 height 55
click at [806, 258] on icon "Confirm" at bounding box center [805, 259] width 10 height 10
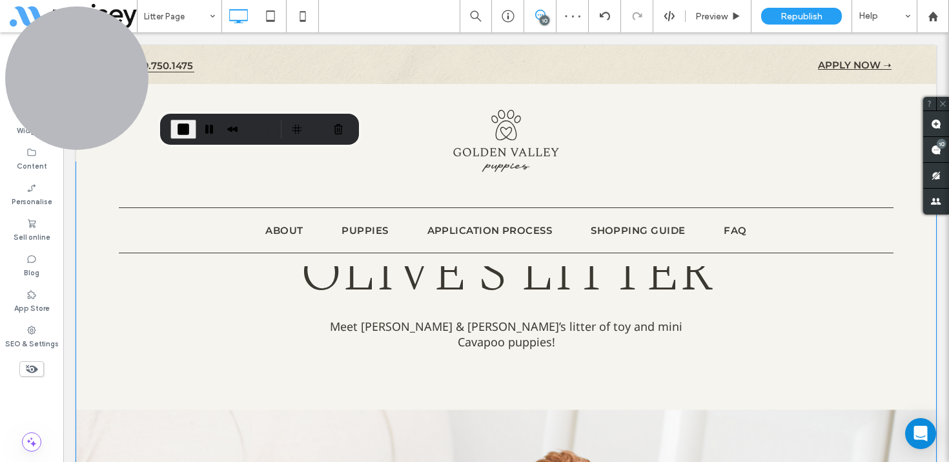
scroll to position [96, 0]
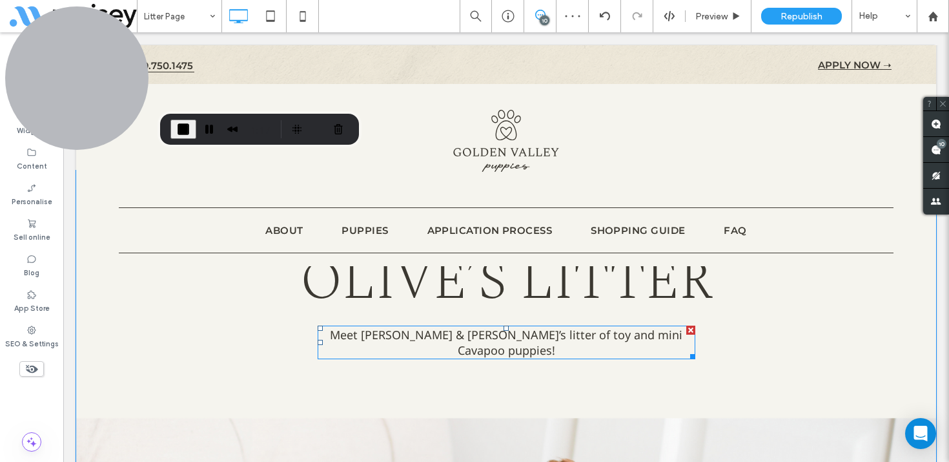
click at [494, 335] on span "Meet Olive & Milo’s litter of toy and mini Cavapoo puppies!" at bounding box center [506, 342] width 352 height 31
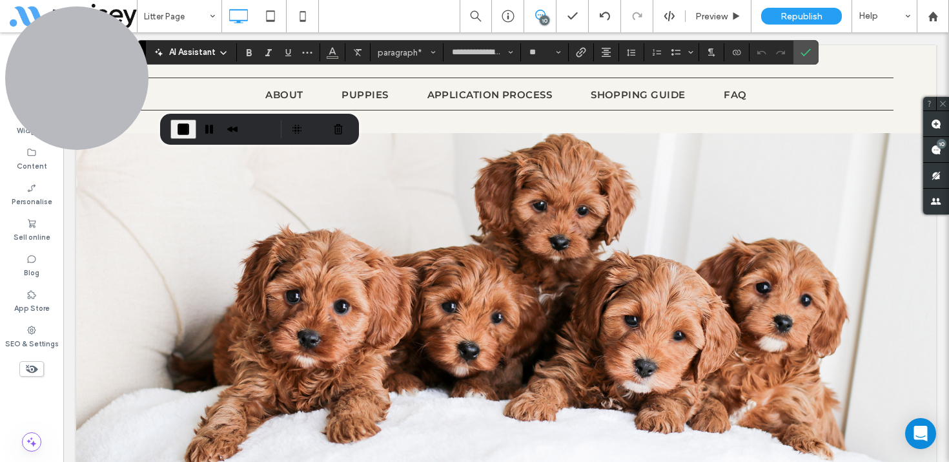
scroll to position [415, 0]
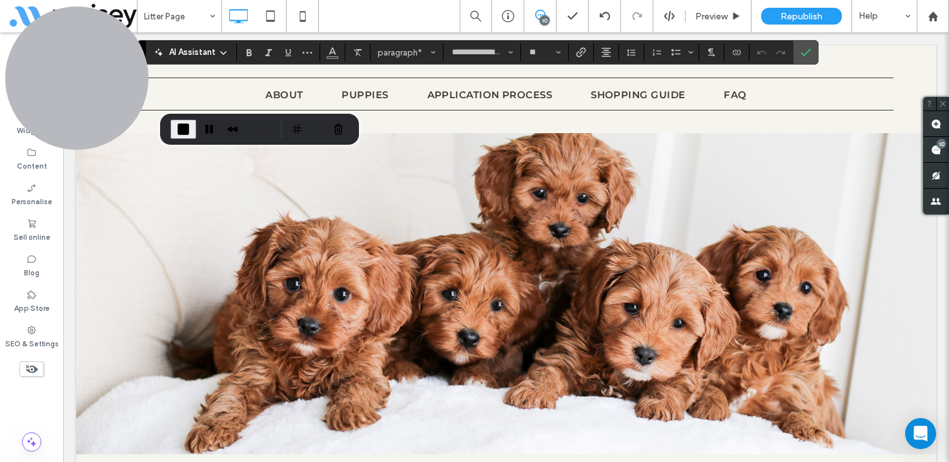
click at [540, 294] on div at bounding box center [506, 266] width 860 height 374
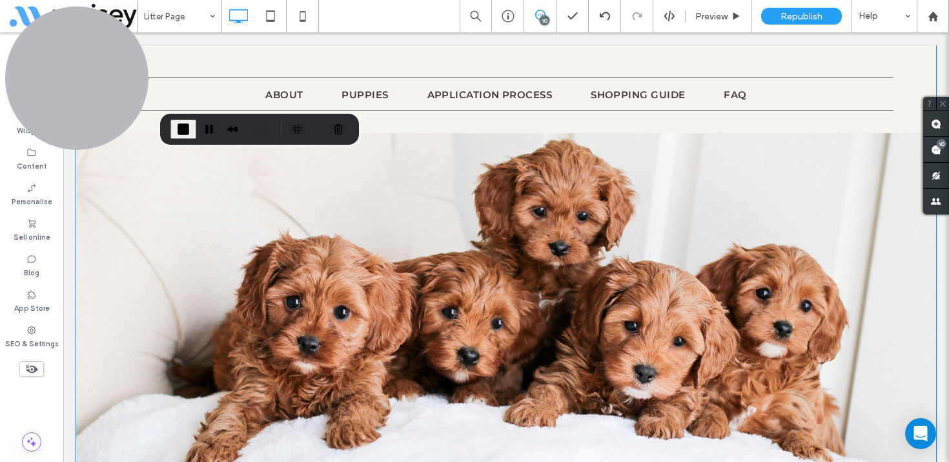
click at [540, 294] on span at bounding box center [506, 284] width 860 height 374
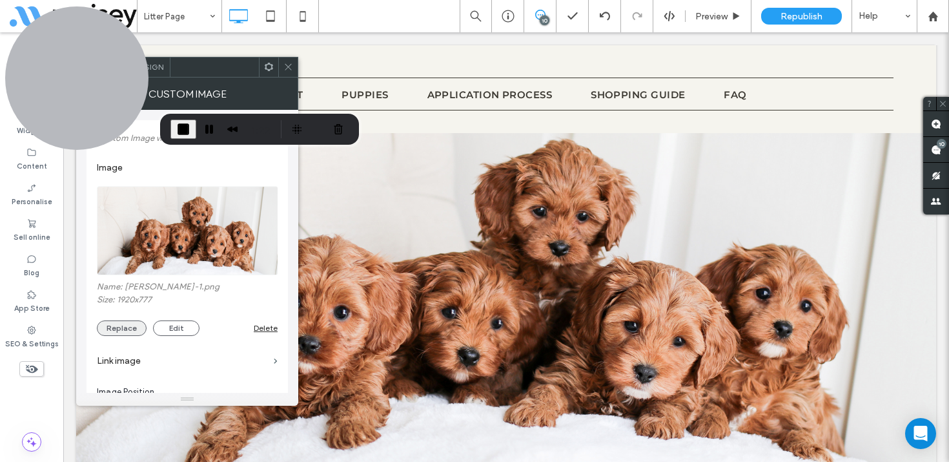
click at [125, 332] on button "Replace" at bounding box center [122, 327] width 50 height 15
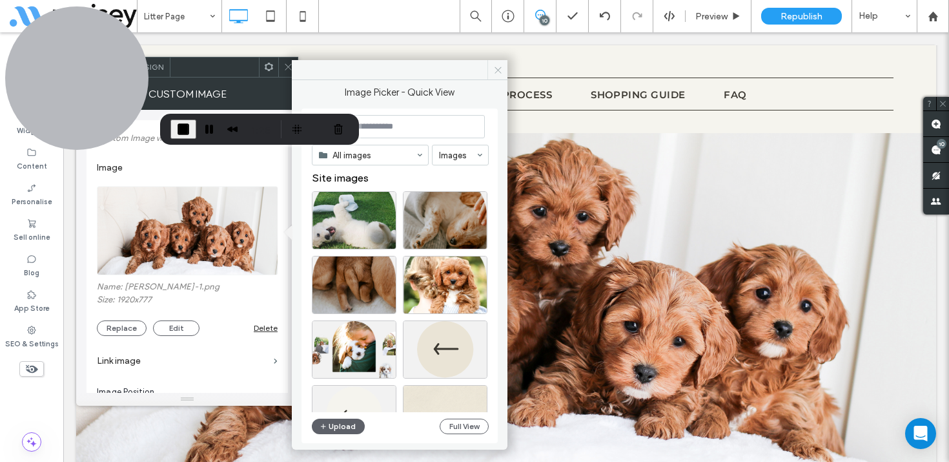
drag, startPoint x: 501, startPoint y: 65, endPoint x: 296, endPoint y: 52, distance: 205.7
click at [501, 65] on icon at bounding box center [498, 70] width 10 height 10
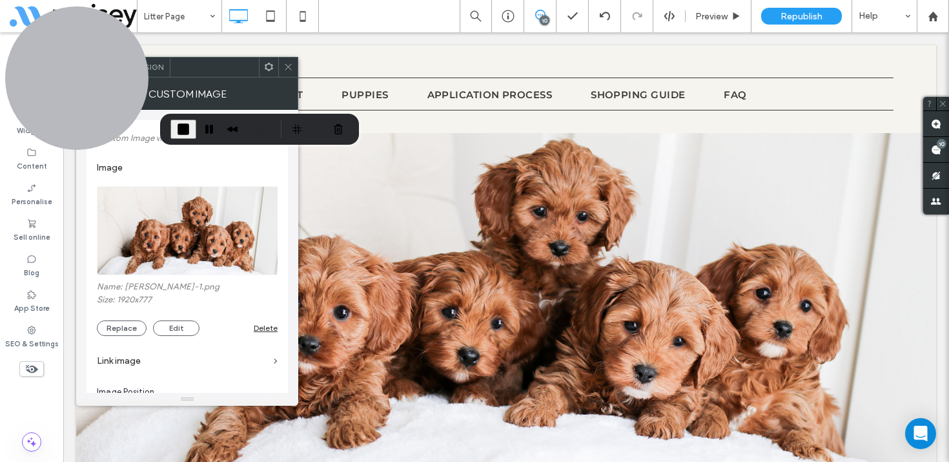
click at [287, 67] on icon at bounding box center [288, 67] width 10 height 10
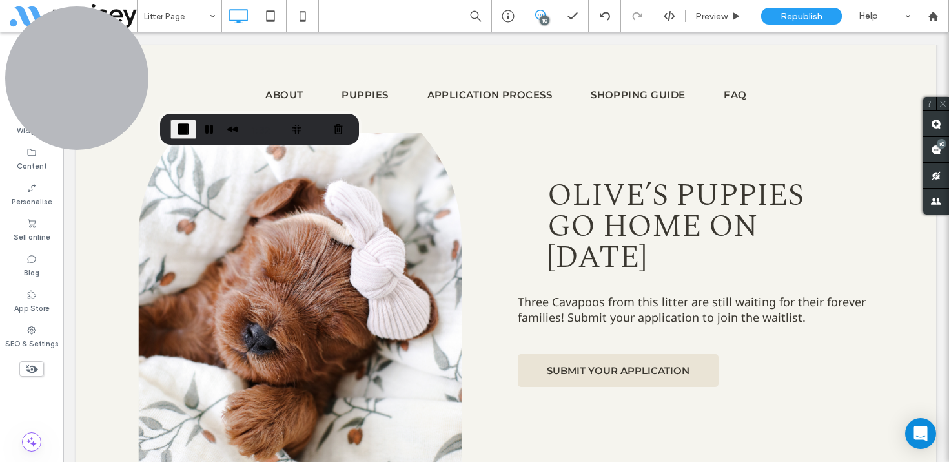
scroll to position [1067, 0]
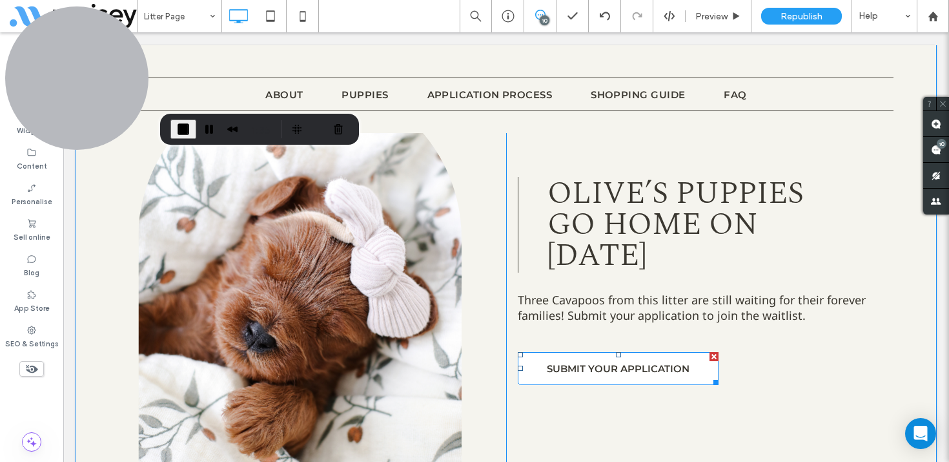
click at [591, 356] on span "SUBMIT YOUR APPLICATION" at bounding box center [618, 368] width 143 height 25
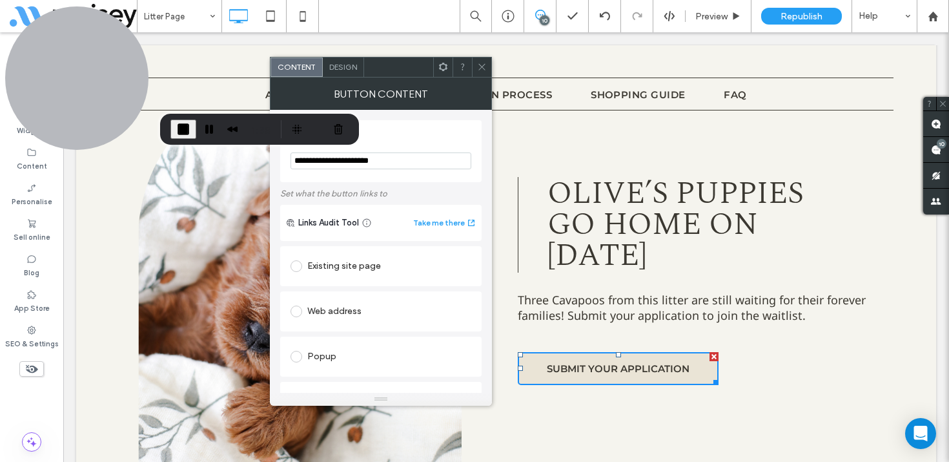
click at [361, 271] on div "Existing site page" at bounding box center [380, 266] width 181 height 21
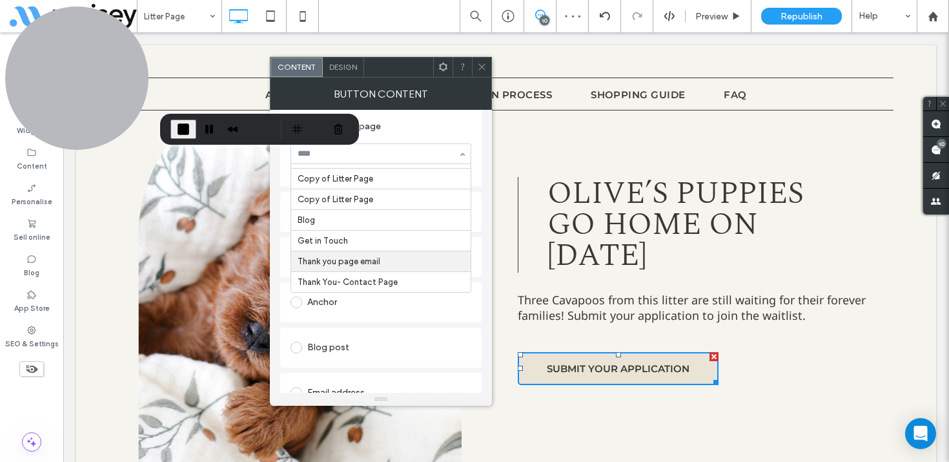
scroll to position [154, 0]
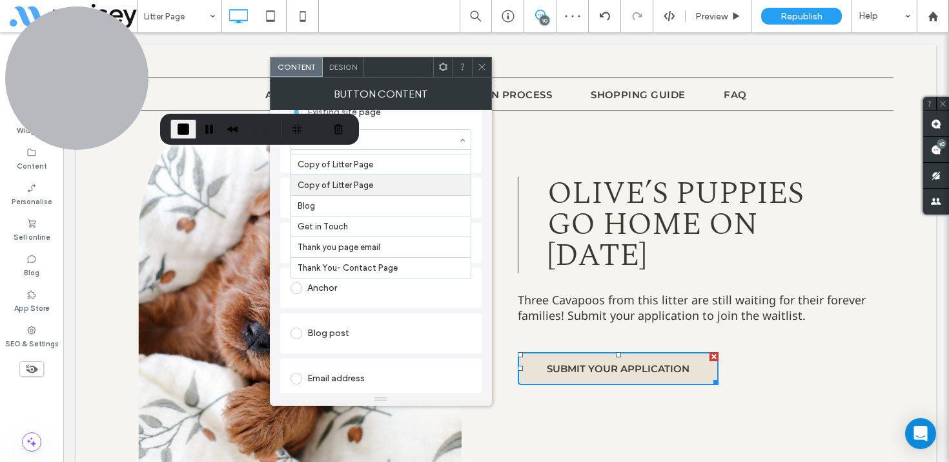
click at [481, 122] on div "Existing site page Home About Puppies Application Process Shopping Guide Guaran…" at bounding box center [380, 132] width 201 height 80
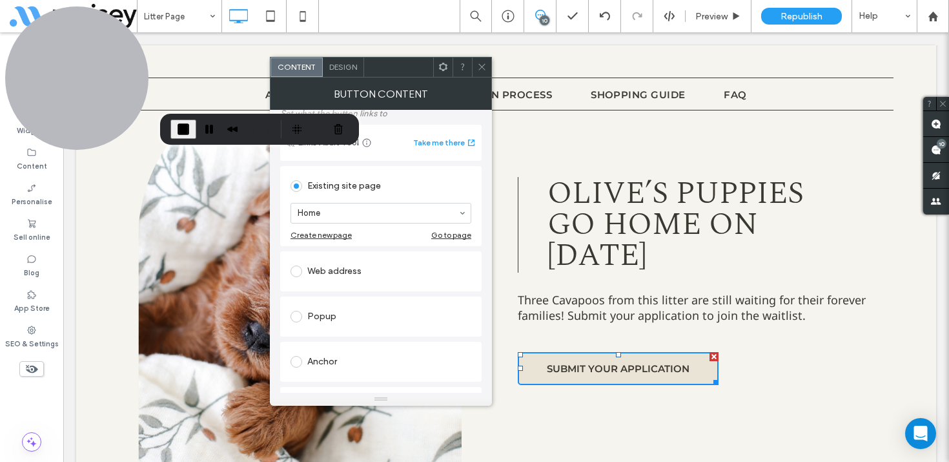
scroll to position [77, 0]
click at [330, 369] on div "Anchor" at bounding box center [380, 364] width 181 height 21
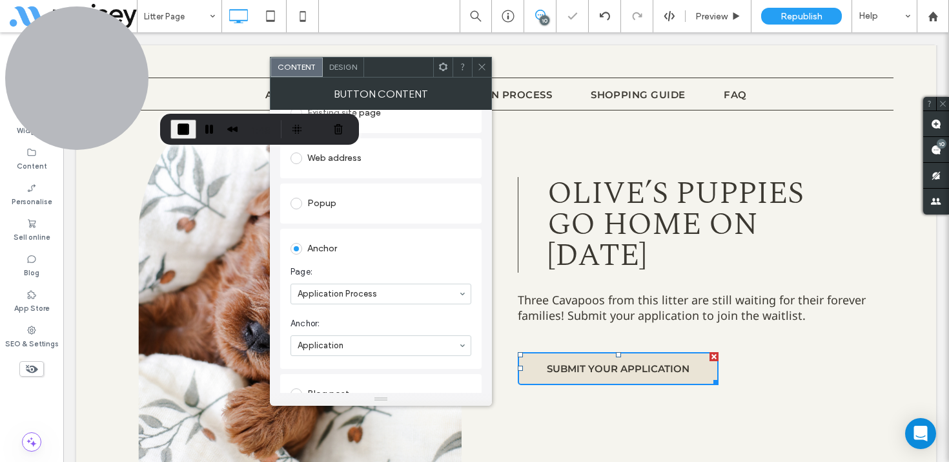
scroll to position [167, 0]
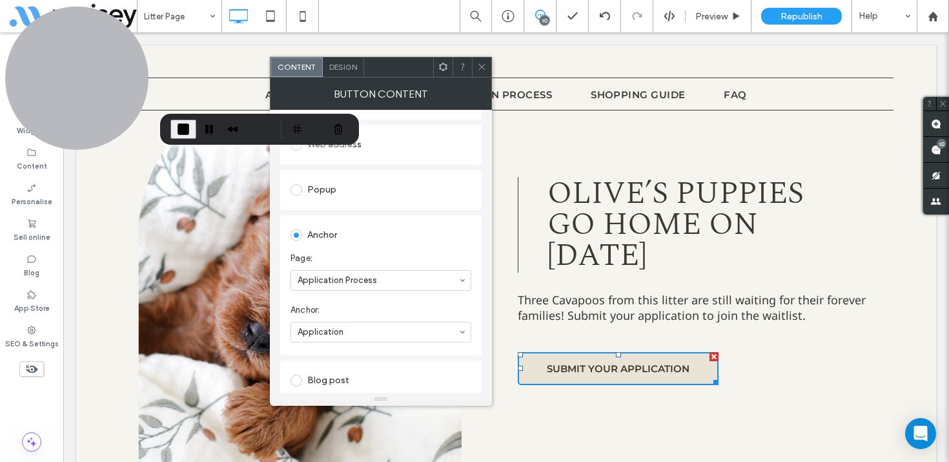
click at [483, 65] on use at bounding box center [481, 67] width 6 height 6
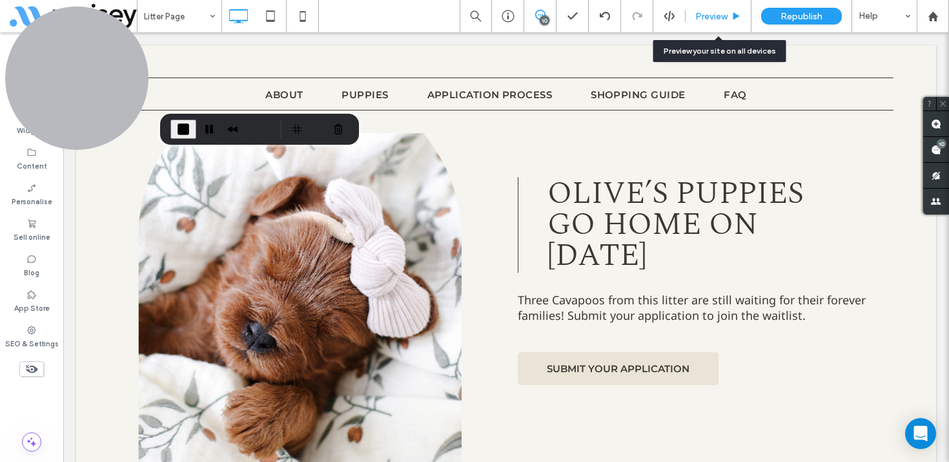
click at [711, 23] on div "Preview" at bounding box center [718, 16] width 66 height 32
click at [726, 15] on span "Preview" at bounding box center [711, 16] width 32 height 11
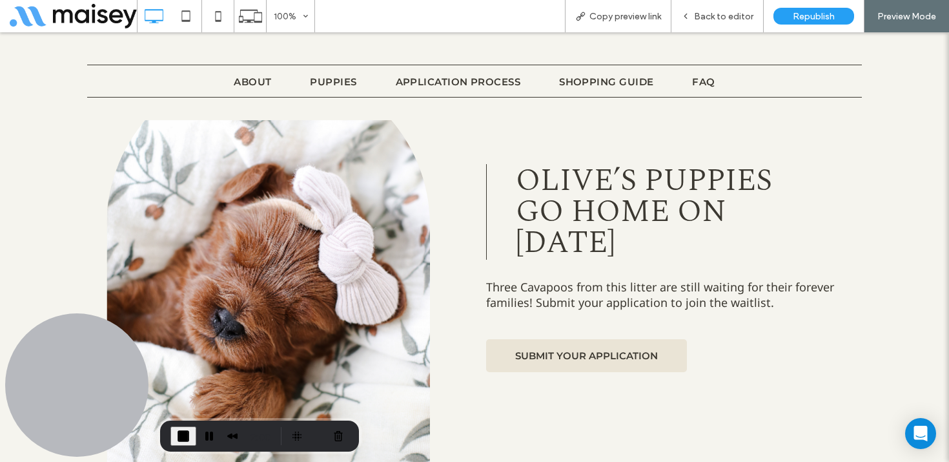
drag, startPoint x: 100, startPoint y: 73, endPoint x: 0, endPoint y: 514, distance: 452.1
click at [0, 461] on html ".wqwq-1{fill:#231f20;} .cls-1q, .cls-2q { fill-rule: evenodd; } .cls-2q { fill:…" at bounding box center [474, 231] width 949 height 462
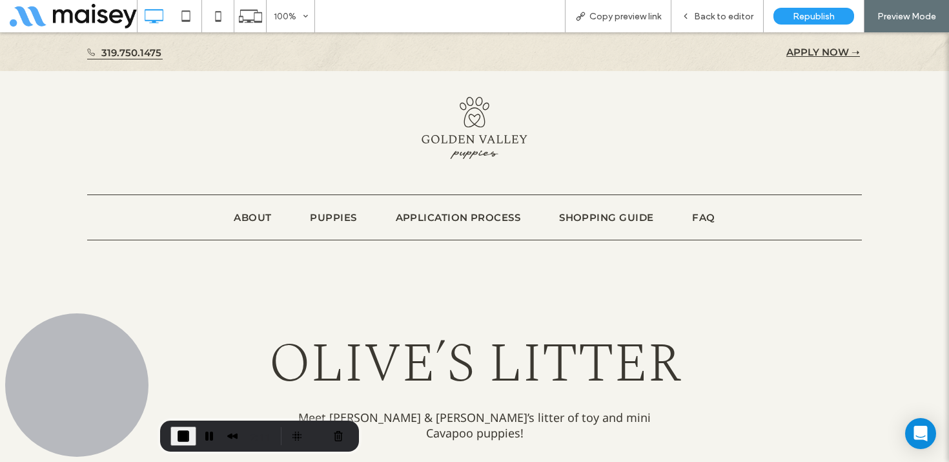
click at [487, 136] on img at bounding box center [474, 128] width 106 height 62
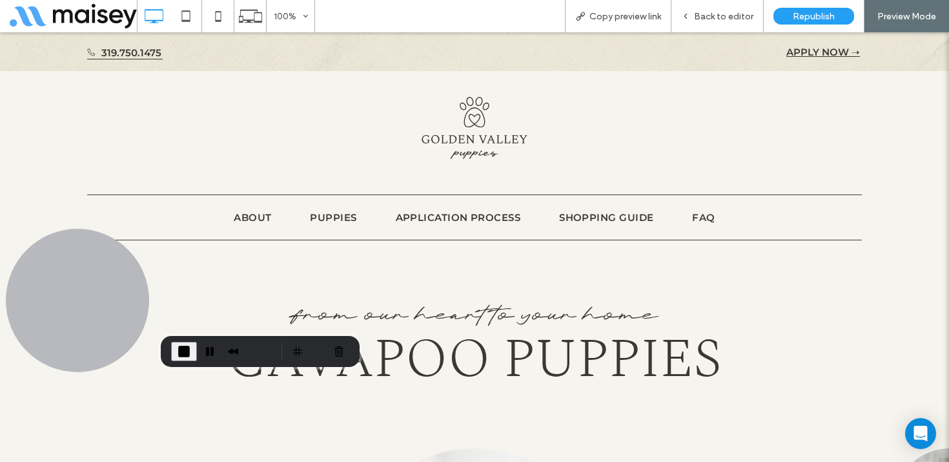
drag, startPoint x: 102, startPoint y: 410, endPoint x: 243, endPoint y: 69, distance: 368.7
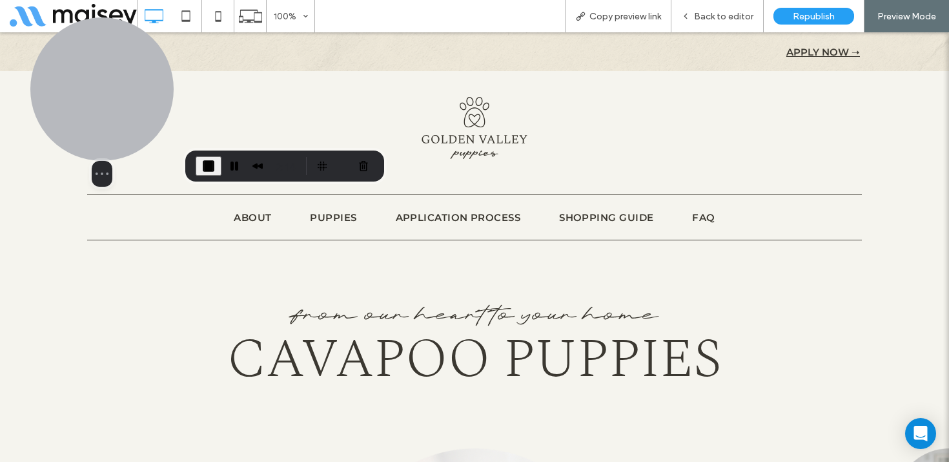
click at [127, 108] on div at bounding box center [101, 88] width 143 height 143
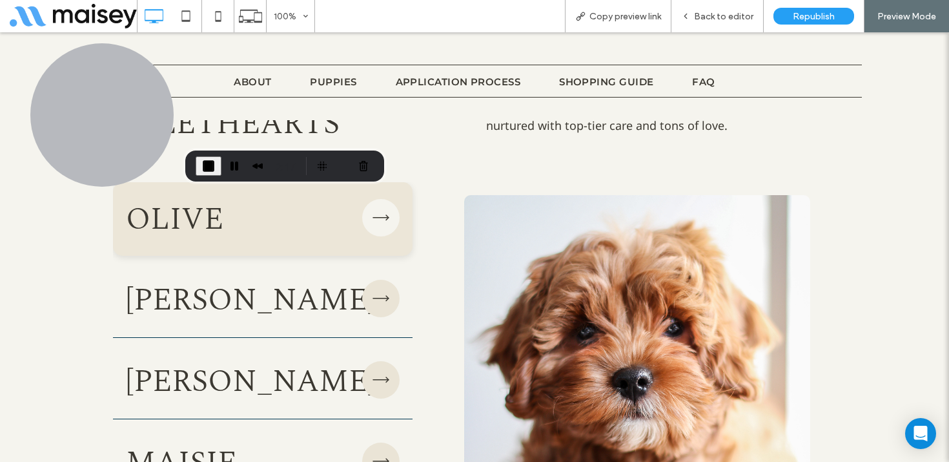
scroll to position [2471, 0]
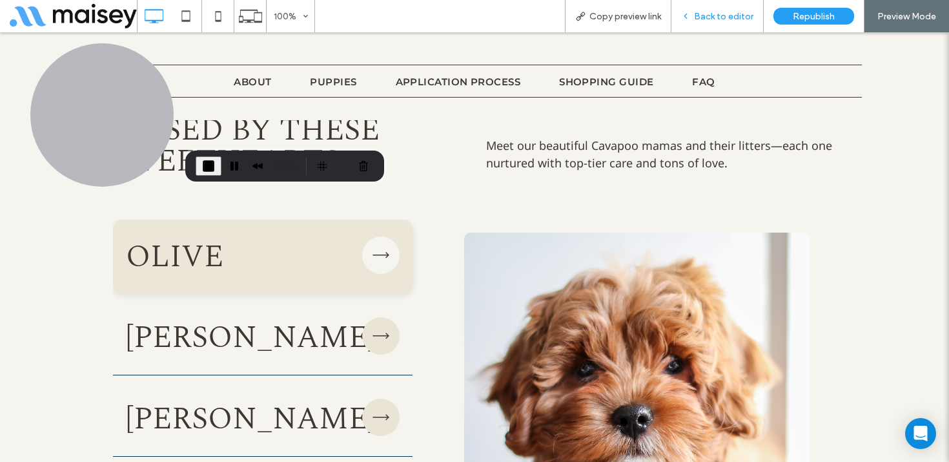
click at [734, 15] on span "Back to editor" at bounding box center [723, 16] width 59 height 11
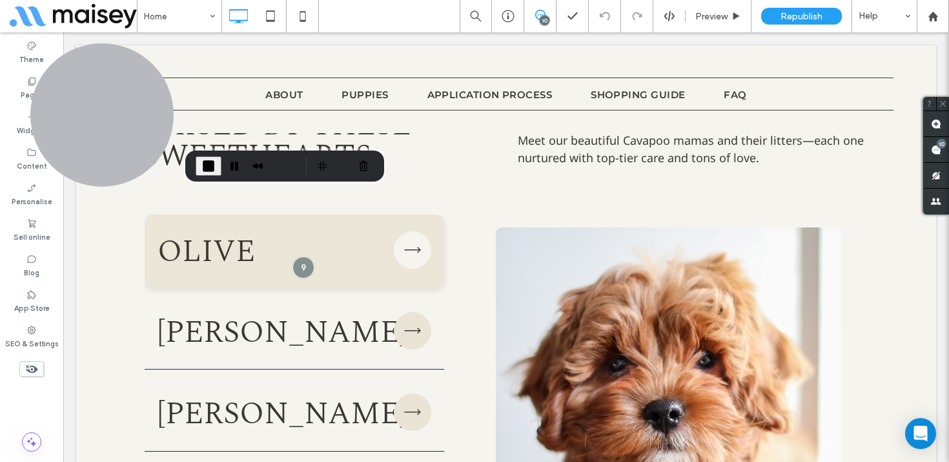
scroll to position [2450, 0]
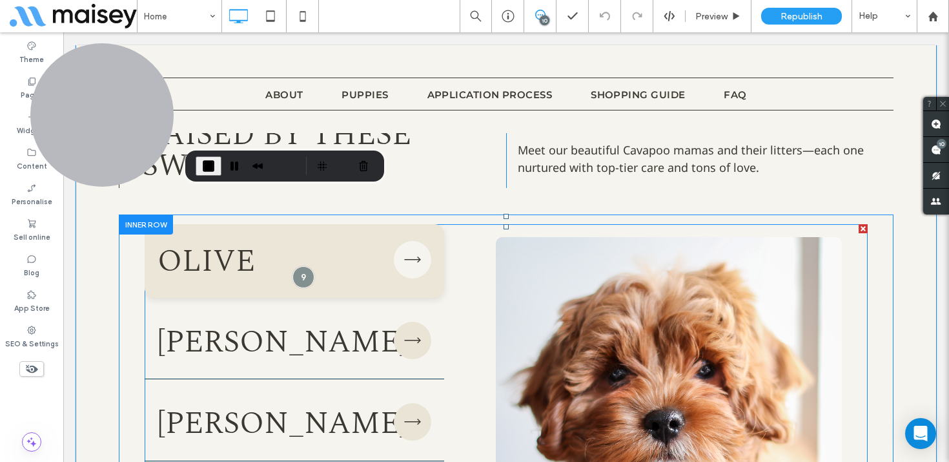
click at [323, 335] on span at bounding box center [506, 443] width 723 height 439
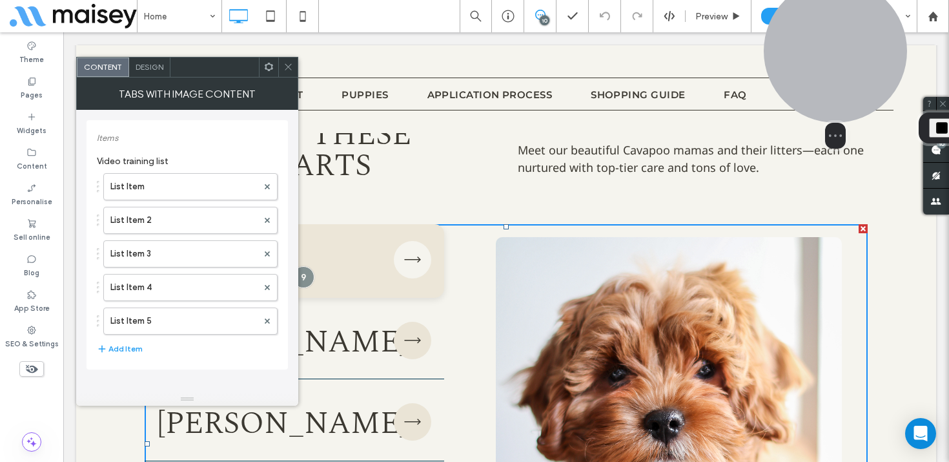
drag, startPoint x: 108, startPoint y: 114, endPoint x: 799, endPoint y: 66, distance: 692.9
click at [799, 66] on div at bounding box center [835, 50] width 143 height 143
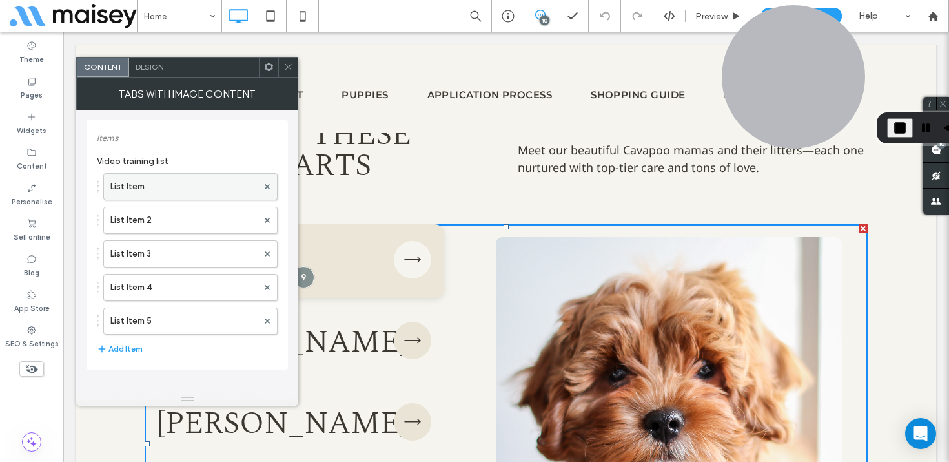
click at [149, 186] on label "List Item" at bounding box center [183, 187] width 147 height 26
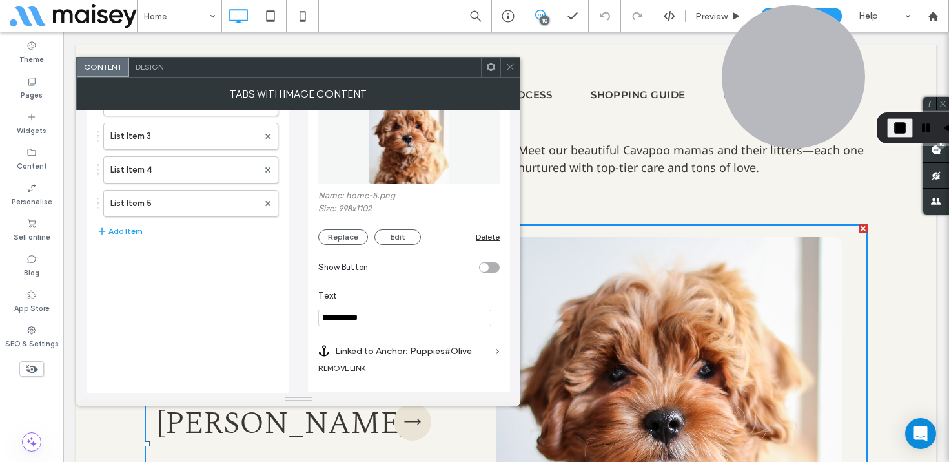
scroll to position [127, 0]
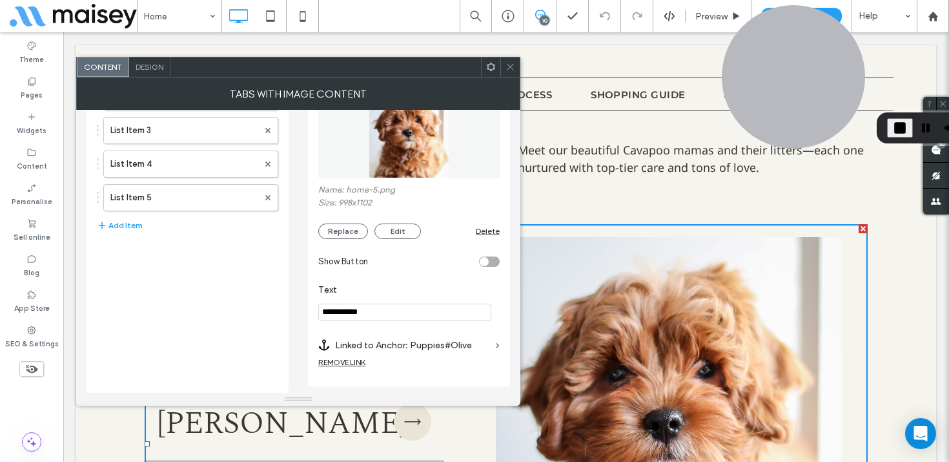
click at [509, 66] on icon at bounding box center [510, 67] width 10 height 10
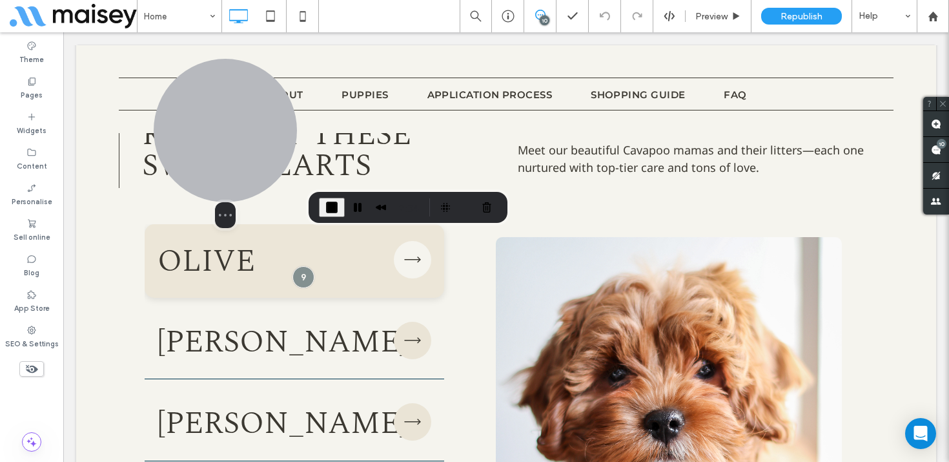
drag, startPoint x: 788, startPoint y: 77, endPoint x: 220, endPoint y: 157, distance: 573.5
click at [220, 157] on div at bounding box center [225, 130] width 143 height 143
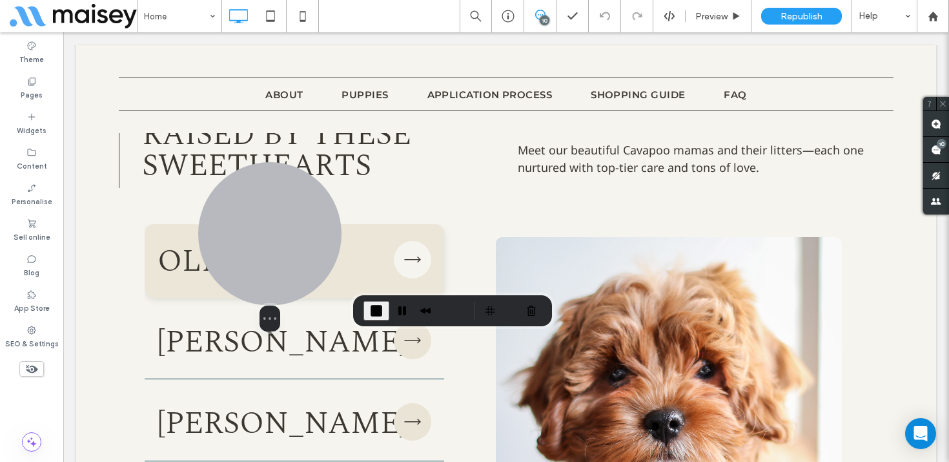
drag, startPoint x: 205, startPoint y: 139, endPoint x: 264, endPoint y: 279, distance: 152.1
click at [264, 279] on div at bounding box center [269, 233] width 143 height 143
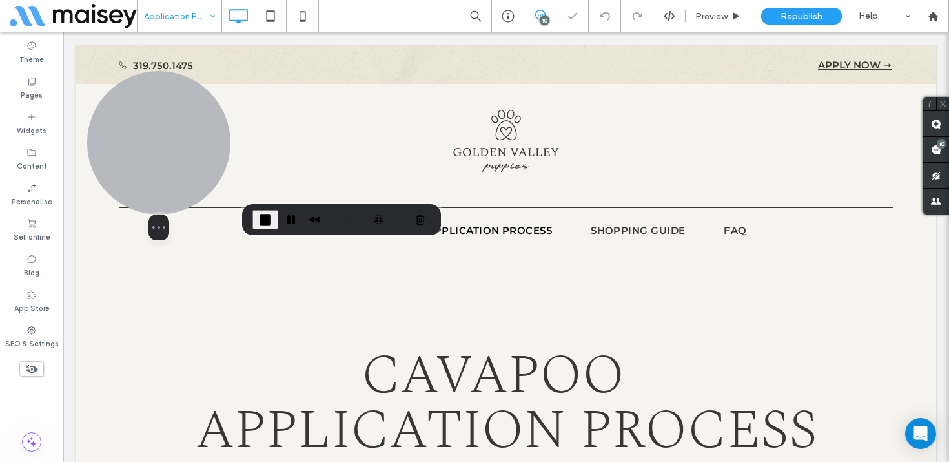
drag, startPoint x: 288, startPoint y: 285, endPoint x: 160, endPoint y: 148, distance: 186.8
click at [160, 148] on div at bounding box center [158, 142] width 143 height 143
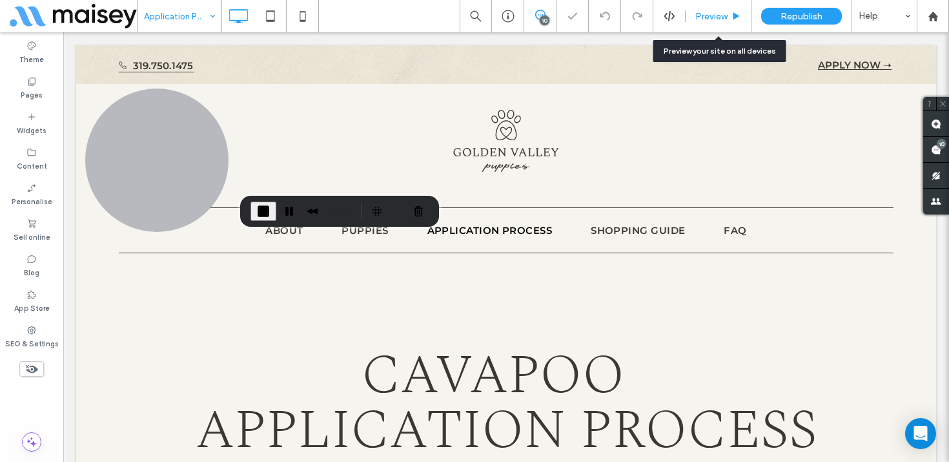
click at [735, 14] on use at bounding box center [736, 15] width 6 height 7
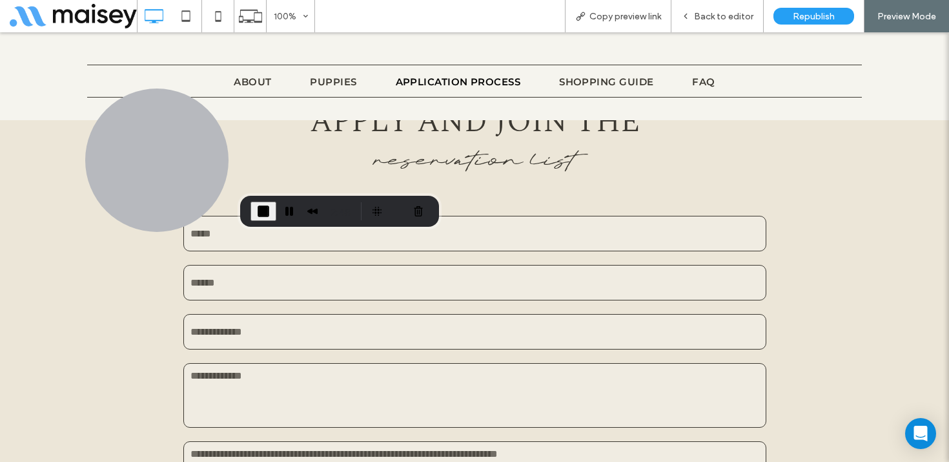
scroll to position [6453, 0]
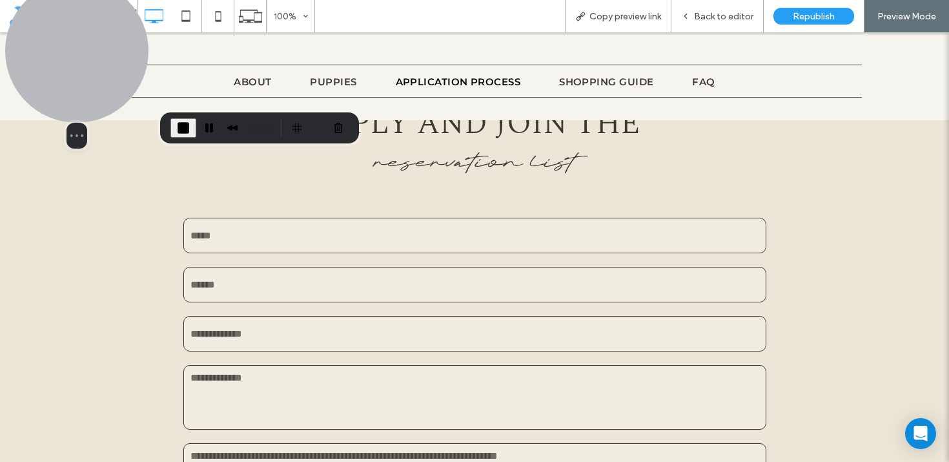
drag, startPoint x: 159, startPoint y: 137, endPoint x: 23, endPoint y: 28, distance: 174.5
click at [23, 28] on div "Select video screen size" at bounding box center [76, 63] width 143 height 169
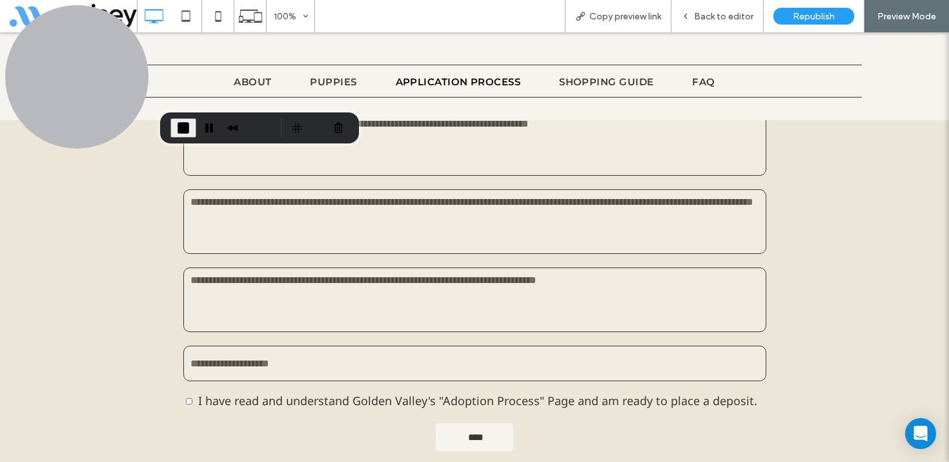
scroll to position [7091, 0]
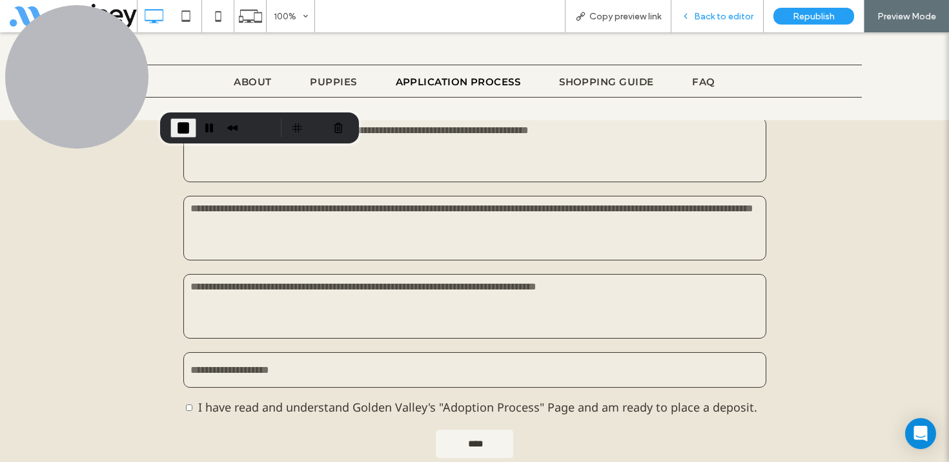
click at [732, 20] on span "Back to editor" at bounding box center [723, 16] width 59 height 11
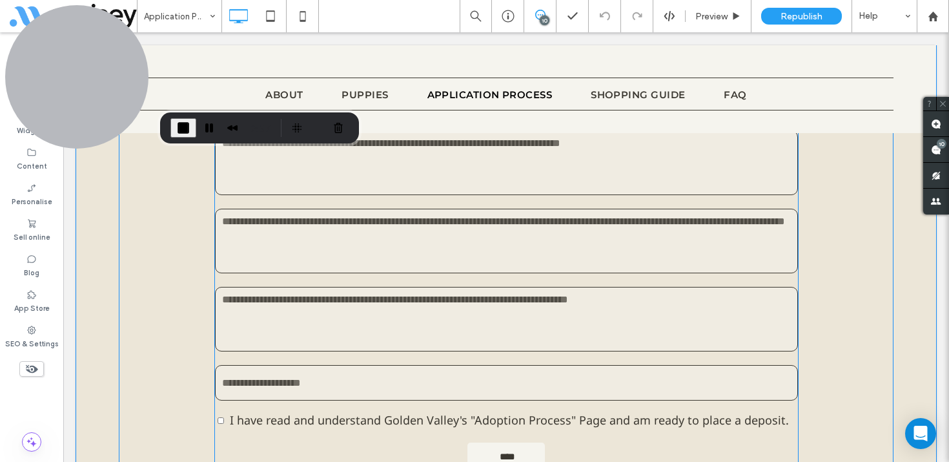
click at [545, 264] on textarea at bounding box center [506, 240] width 583 height 65
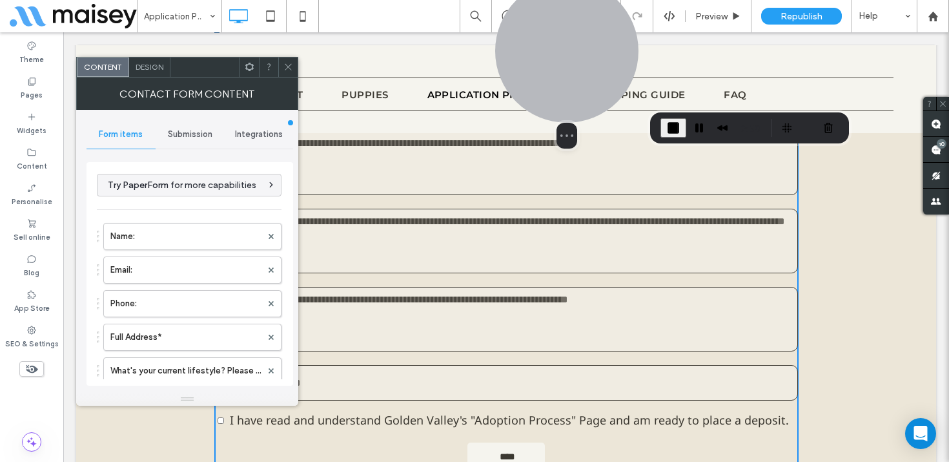
drag, startPoint x: 106, startPoint y: 59, endPoint x: 607, endPoint y: 35, distance: 502.1
click at [607, 35] on div at bounding box center [566, 50] width 143 height 143
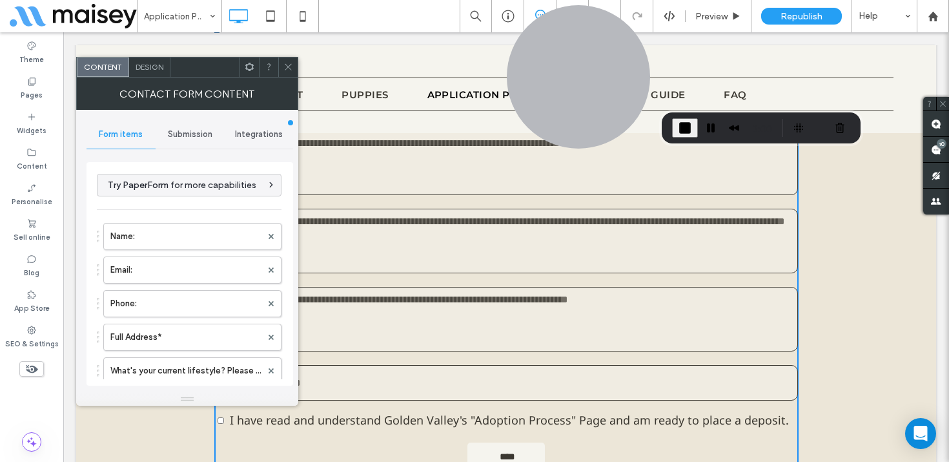
click at [196, 142] on div "Submission" at bounding box center [190, 134] width 69 height 28
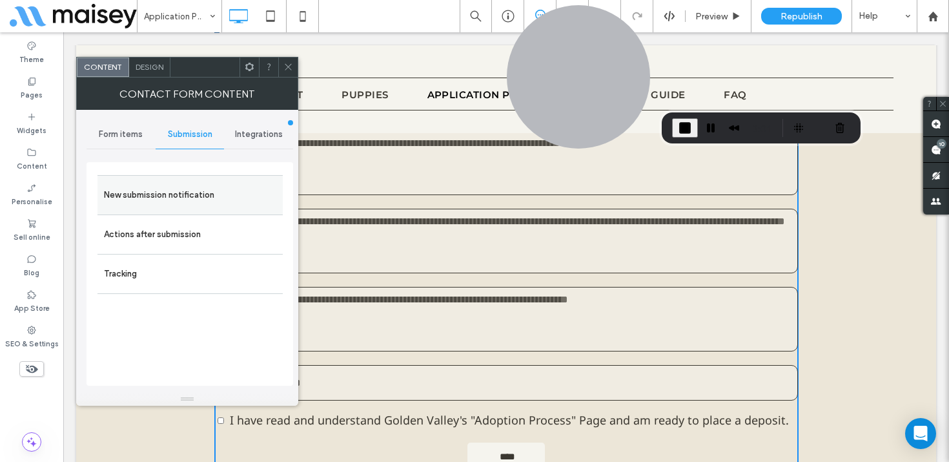
click at [163, 208] on div "New submission notification" at bounding box center [189, 194] width 185 height 39
click at [223, 194] on label "New submission notification" at bounding box center [190, 195] width 172 height 26
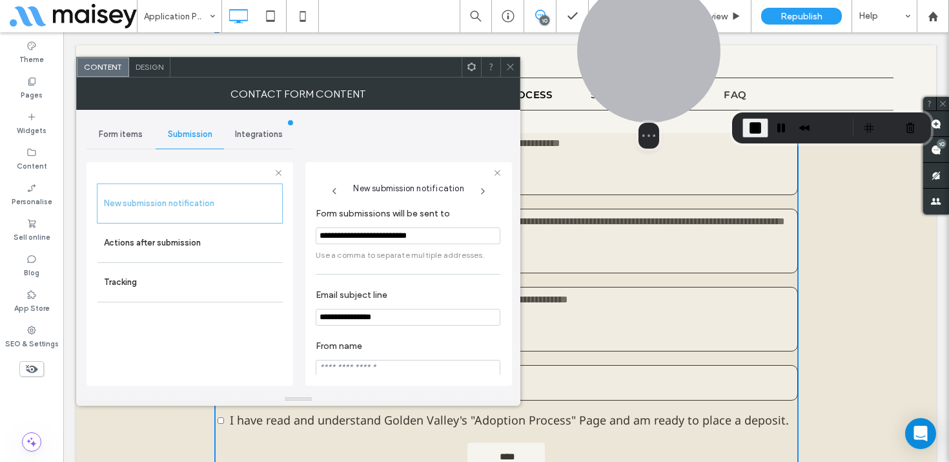
drag, startPoint x: 576, startPoint y: 70, endPoint x: 647, endPoint y: 61, distance: 72.3
click at [647, 61] on div at bounding box center [648, 50] width 143 height 143
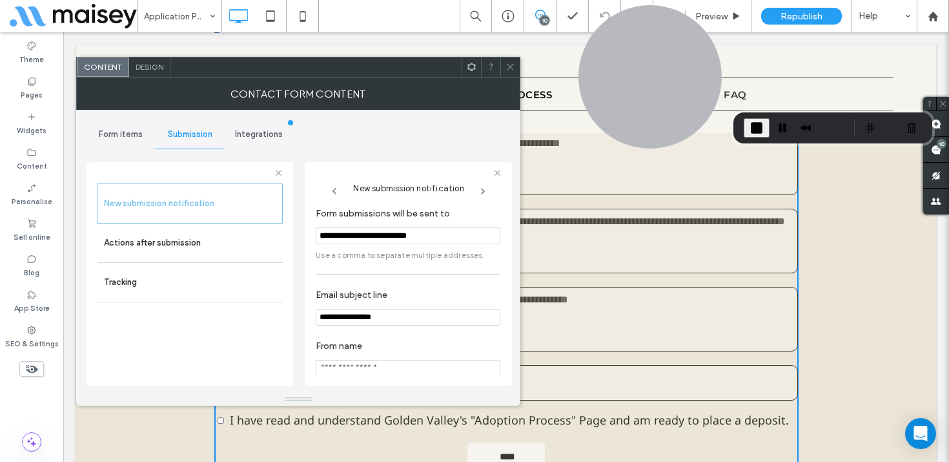
click at [507, 68] on icon at bounding box center [510, 67] width 10 height 10
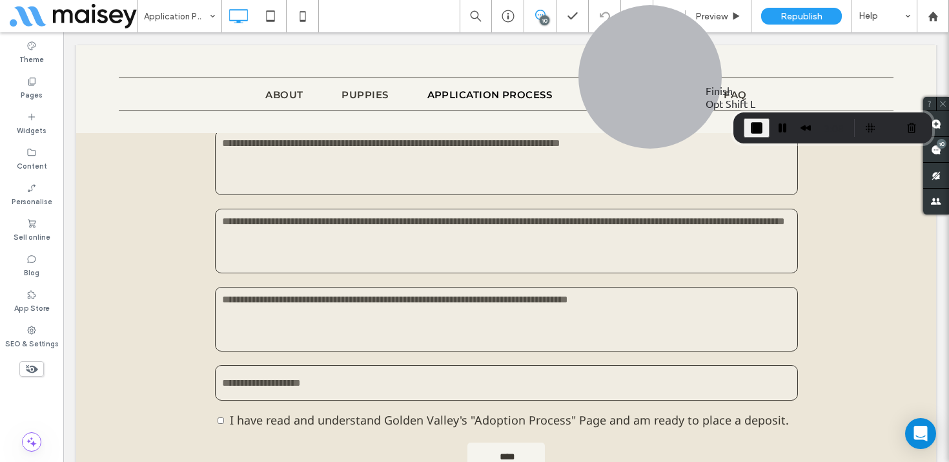
click at [756, 127] on span "End Recording" at bounding box center [756, 127] width 15 height 15
